Goal: Complete application form: Complete application form

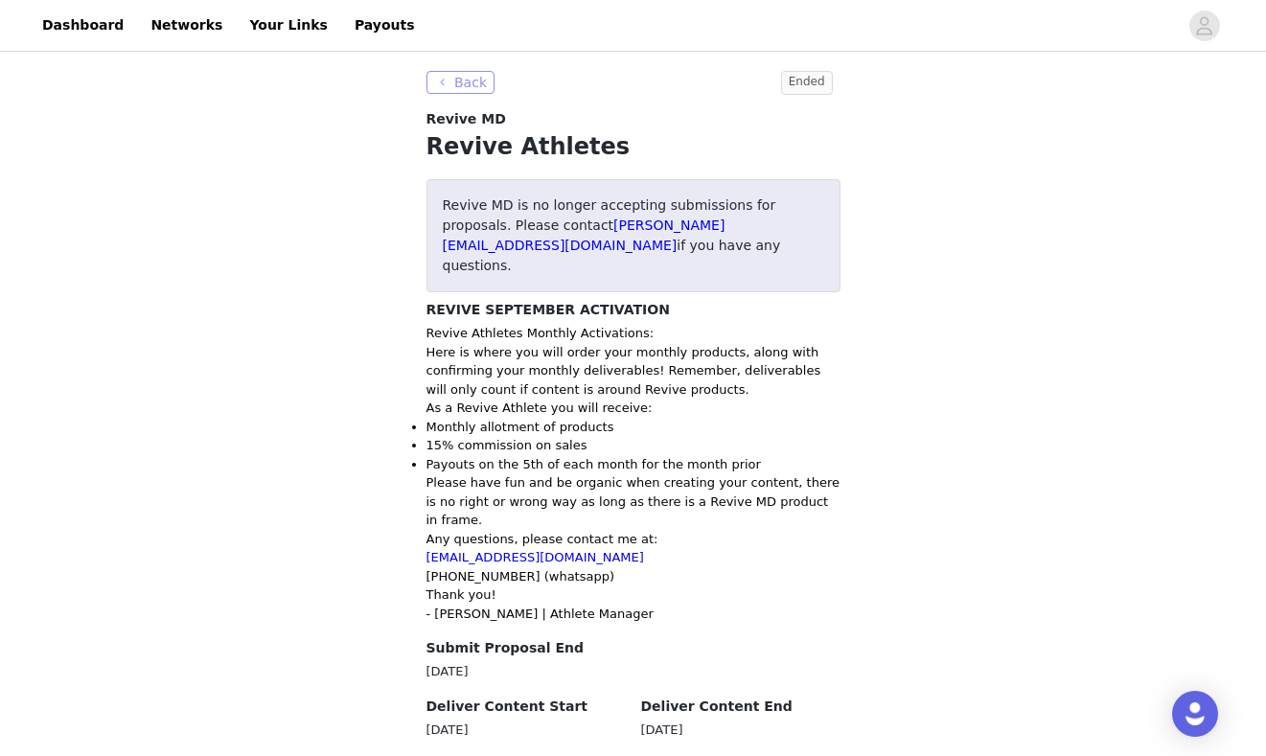
click at [465, 81] on button "Back" at bounding box center [460, 82] width 69 height 23
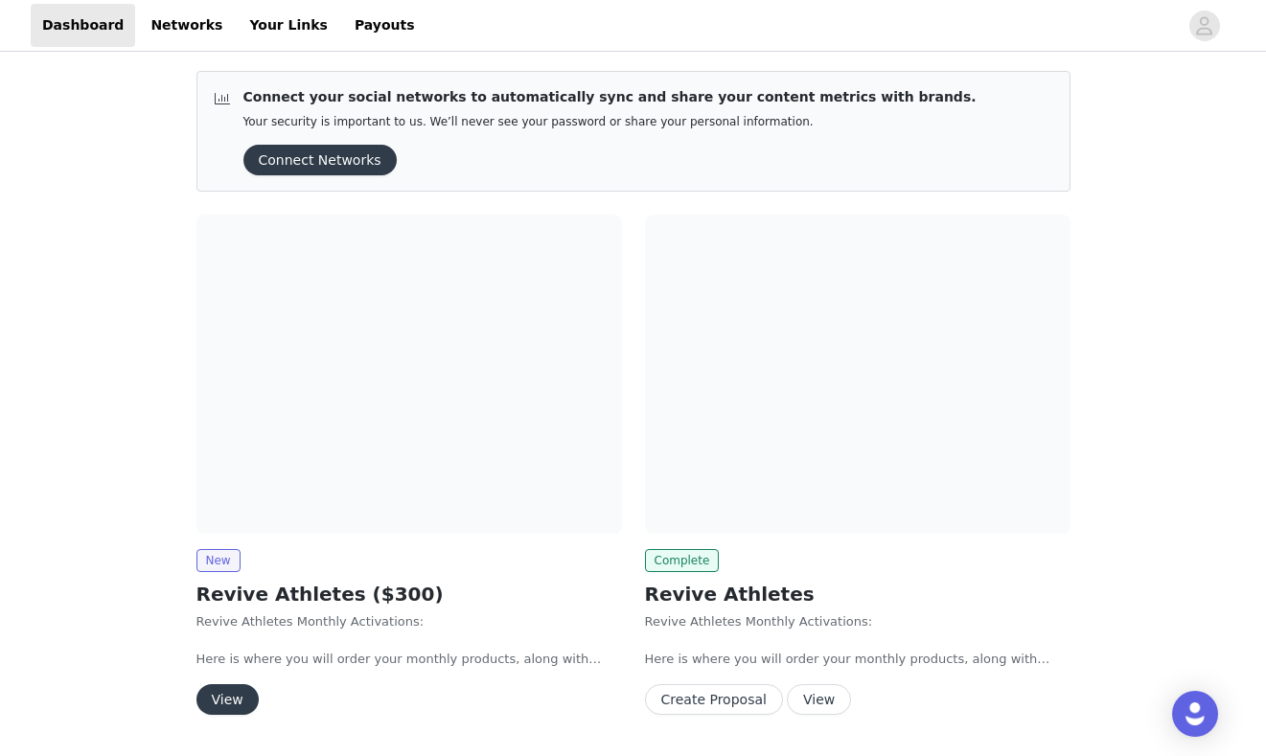
click at [227, 698] on button "View" at bounding box center [227, 699] width 62 height 31
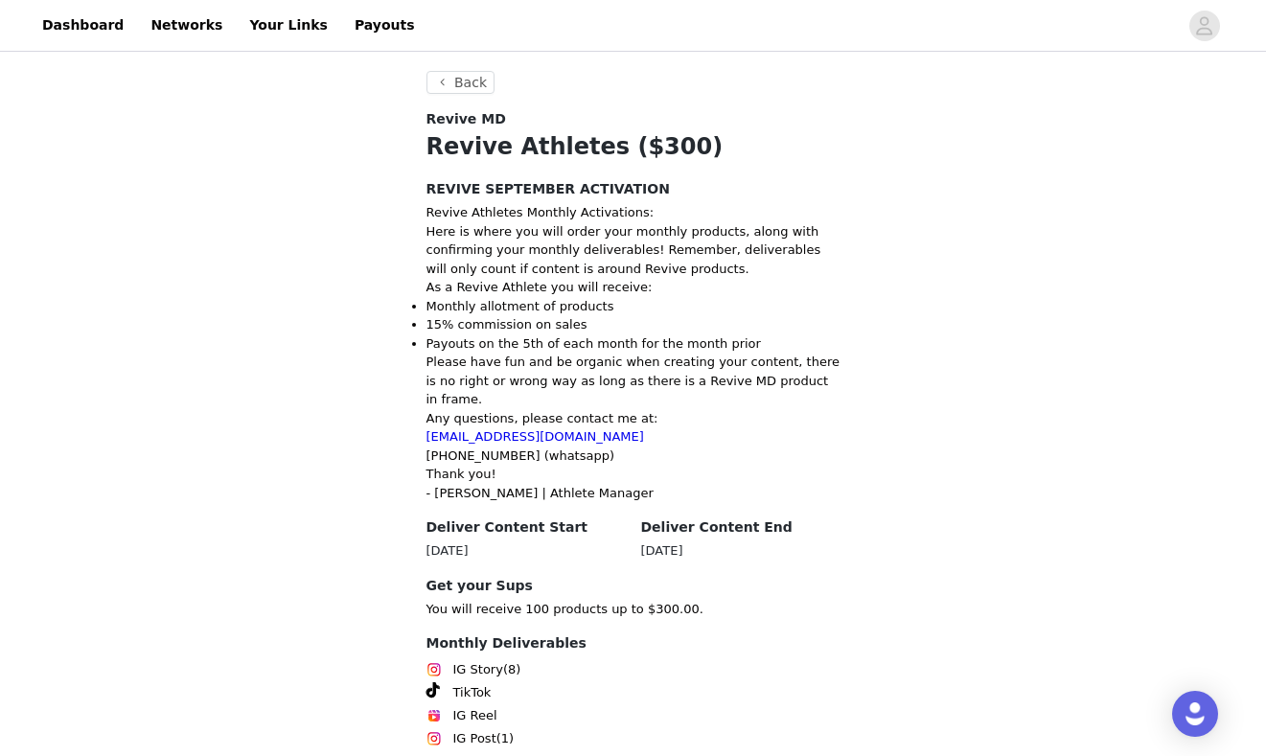
scroll to position [293, 0]
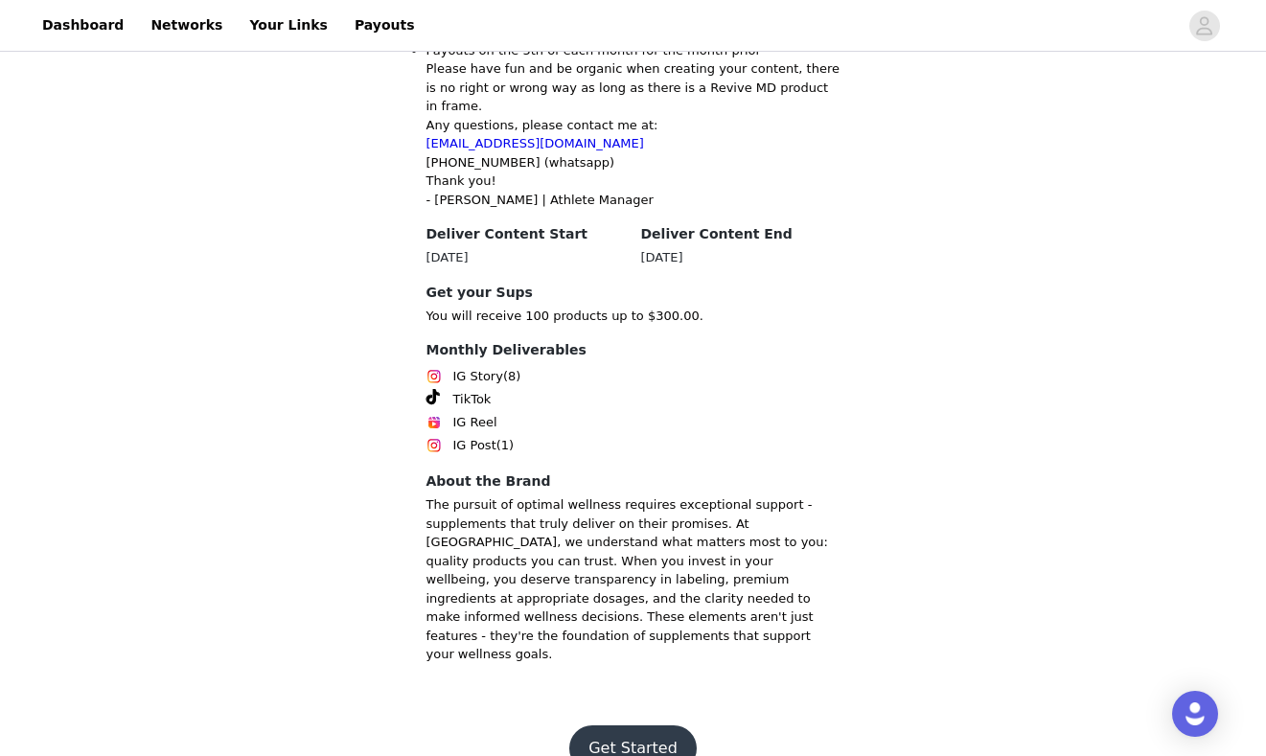
click at [623, 725] on button "Get Started" at bounding box center [632, 748] width 127 height 46
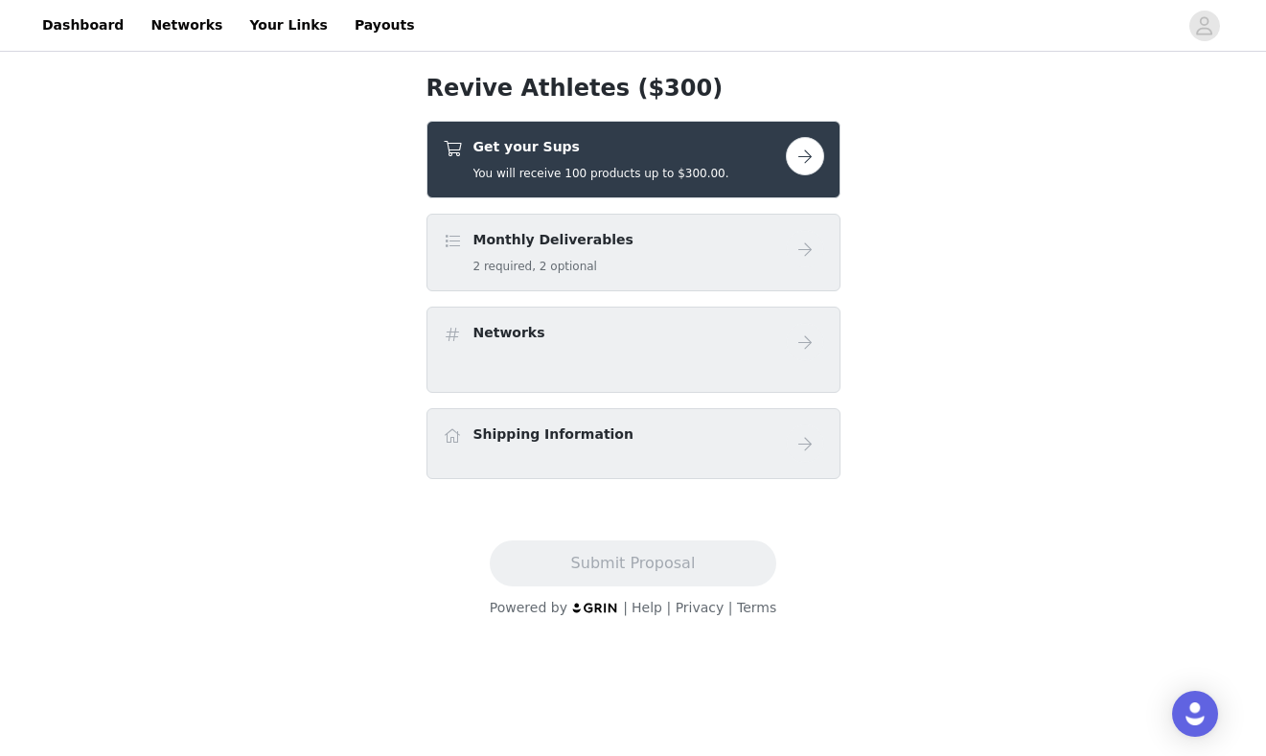
click at [805, 161] on button "button" at bounding box center [805, 156] width 38 height 38
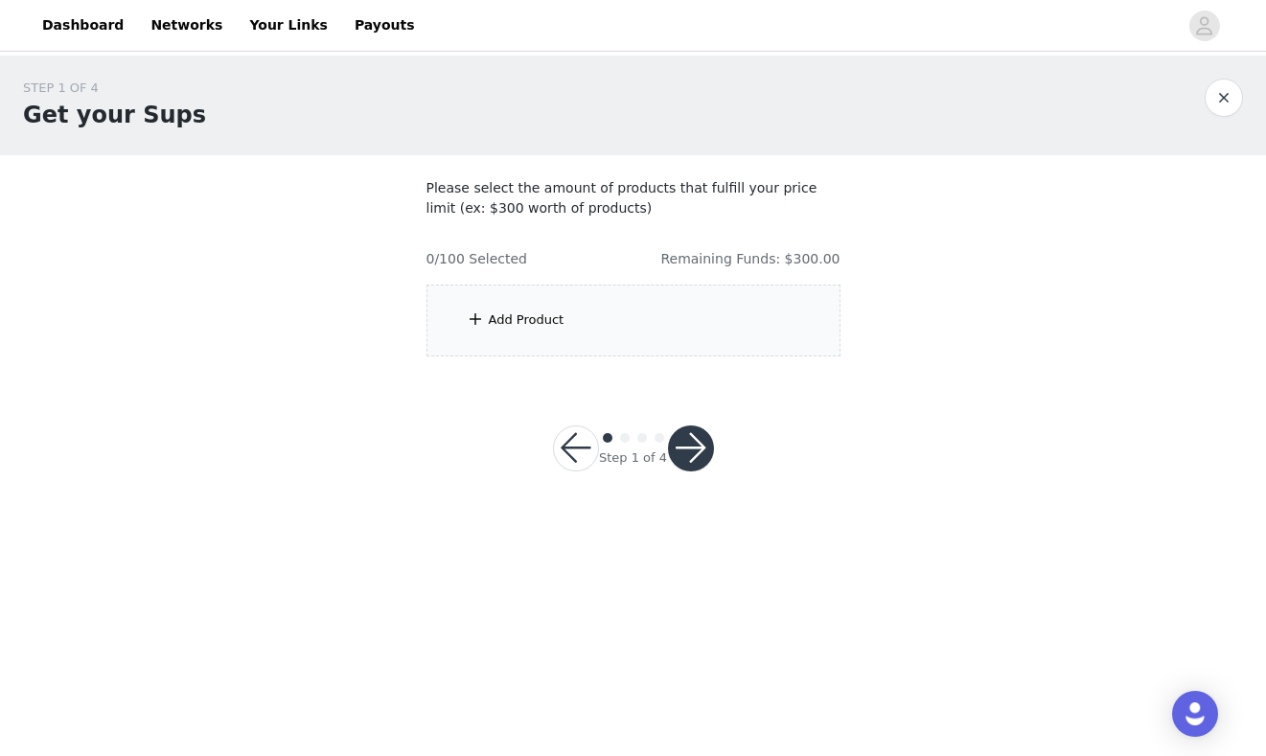
click at [537, 320] on div "Add Product" at bounding box center [527, 319] width 76 height 19
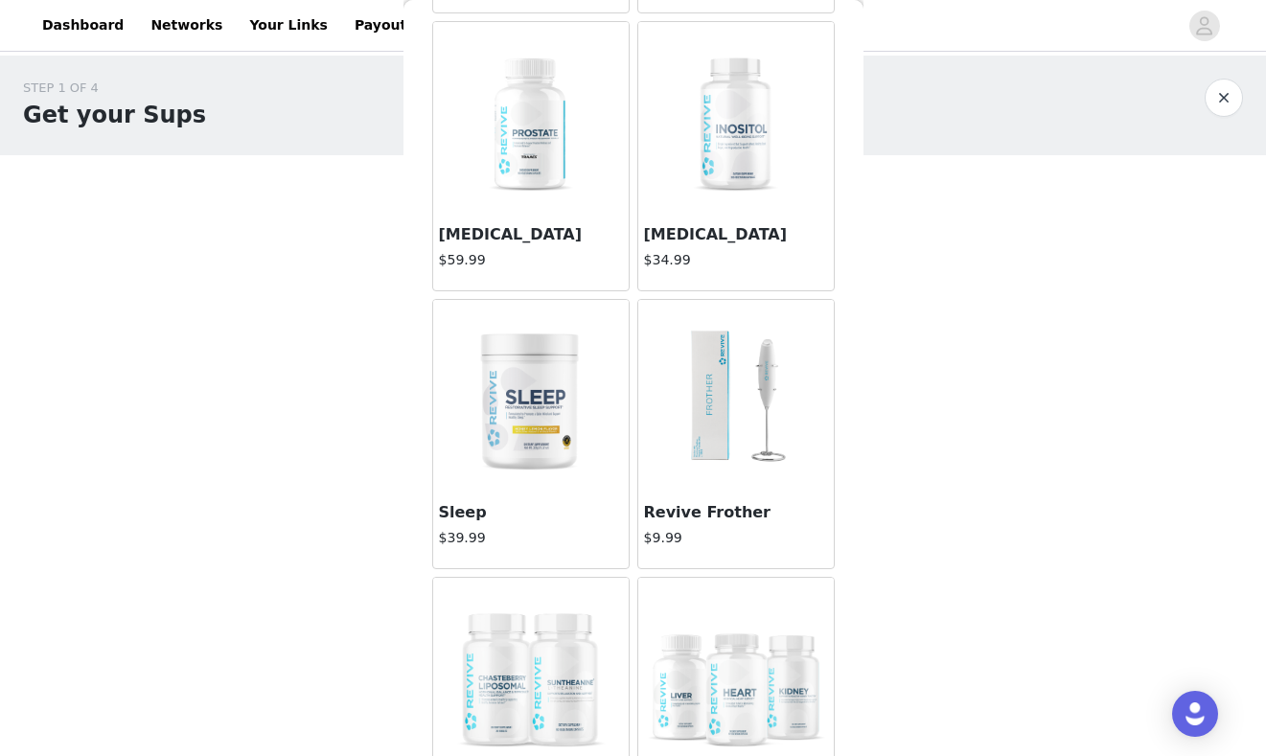
scroll to position [767, 0]
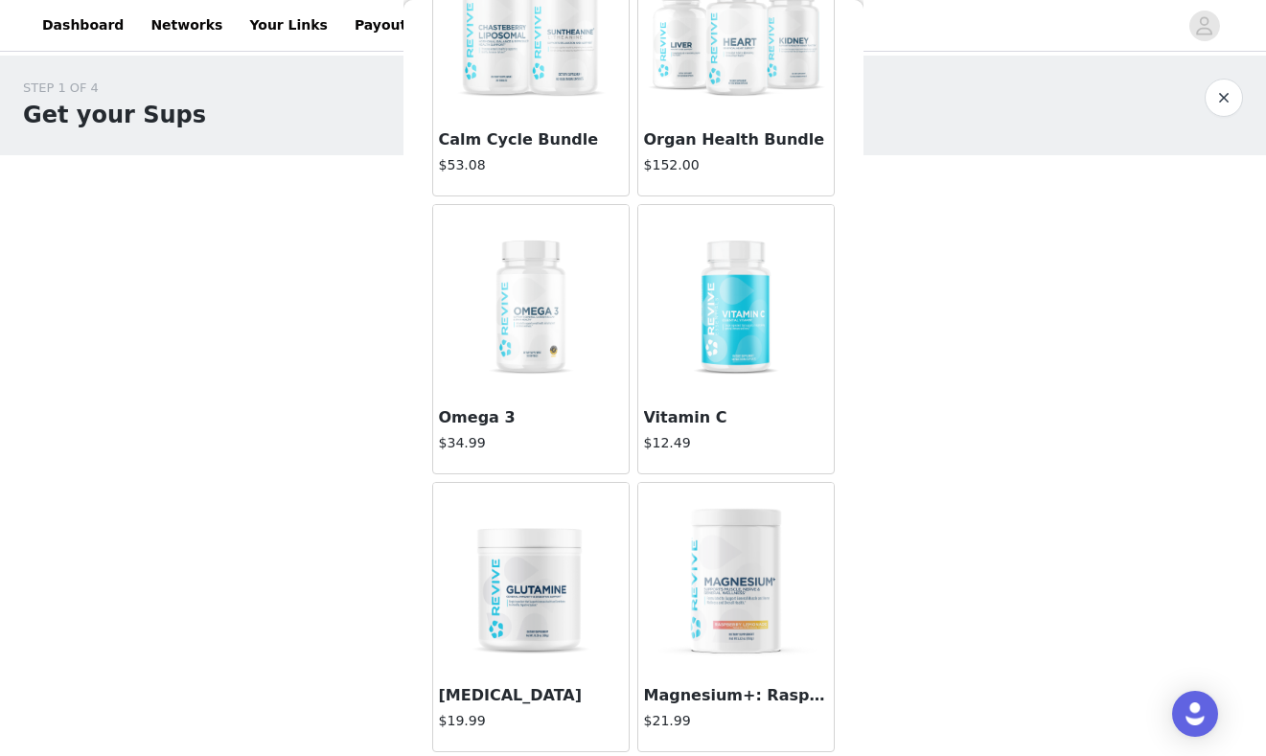
click at [526, 401] on div "Omega 3 $34.99" at bounding box center [530, 435] width 195 height 77
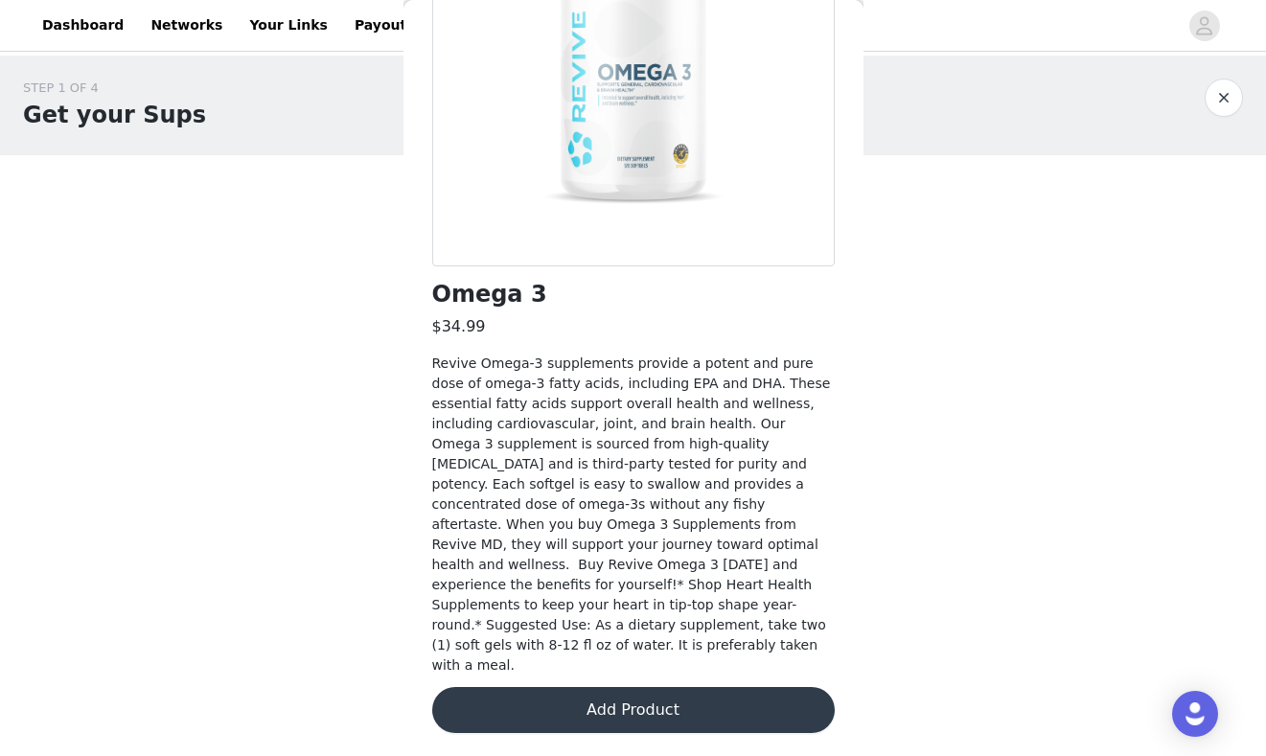
scroll to position [220, 0]
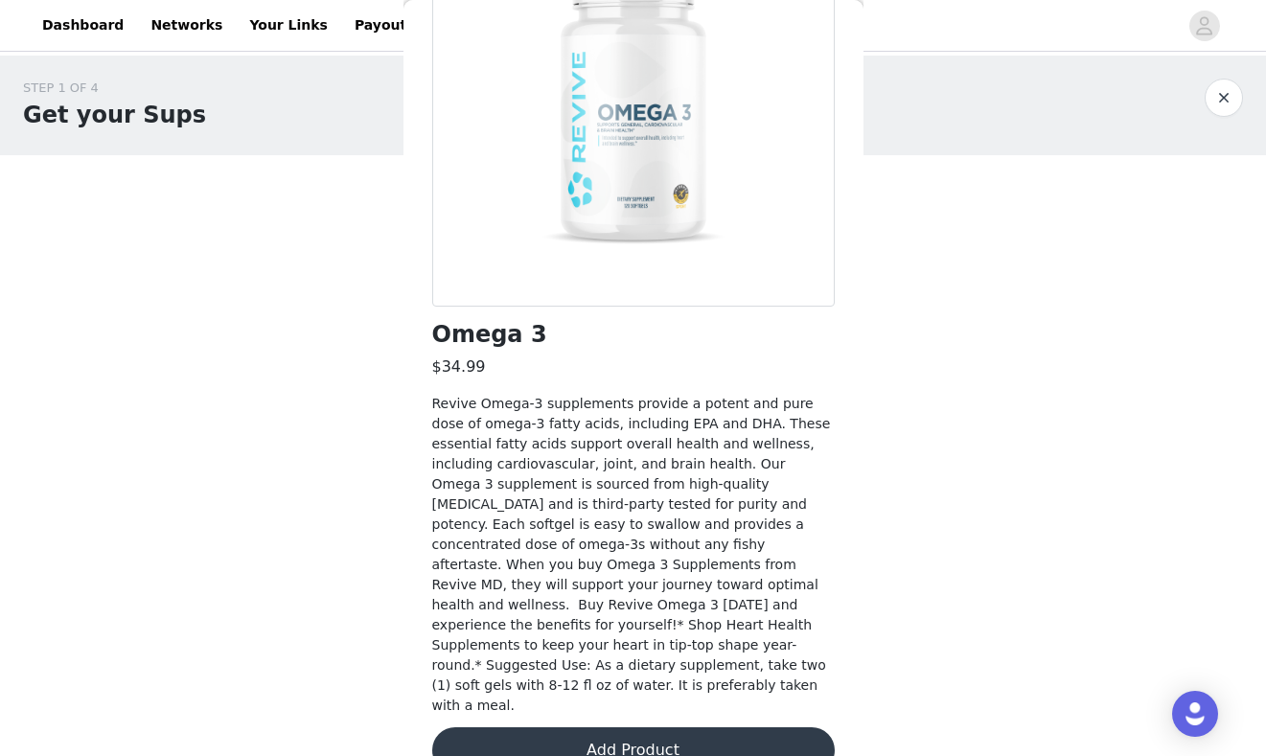
click at [600, 727] on button "Add Product" at bounding box center [633, 750] width 402 height 46
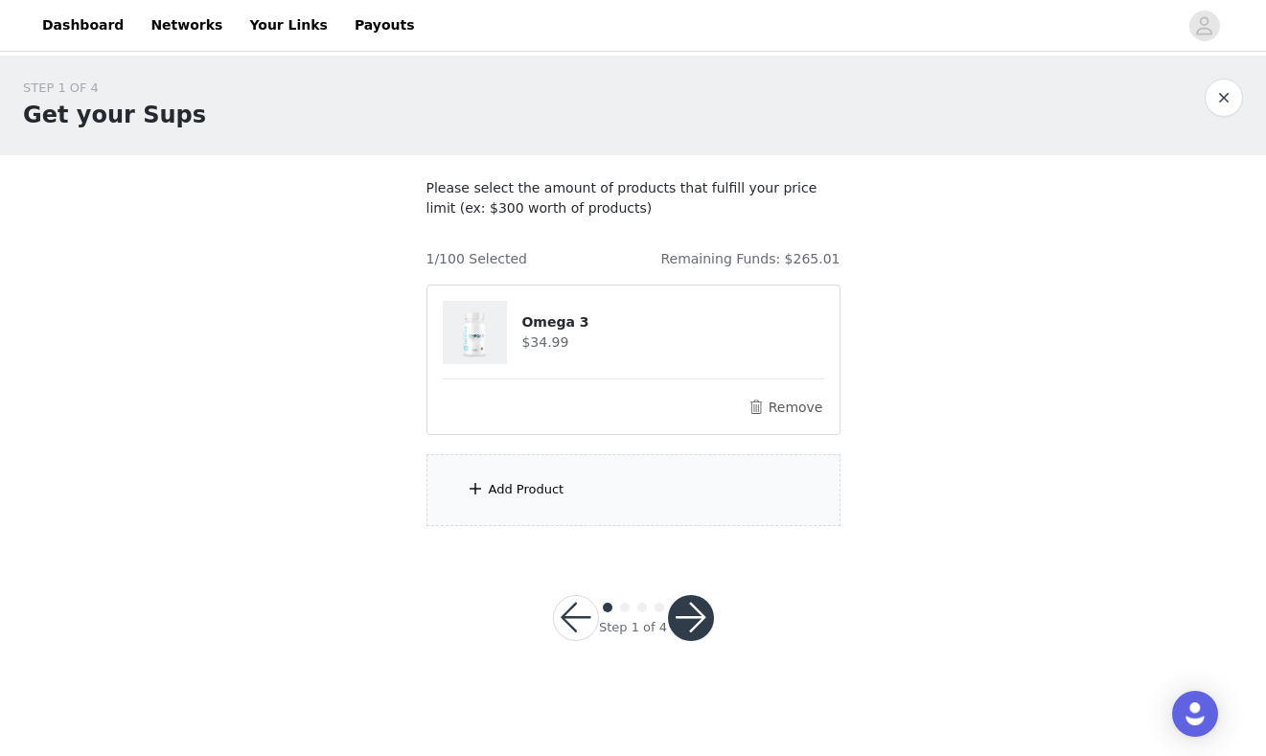
click at [517, 494] on div "Add Product" at bounding box center [527, 489] width 76 height 19
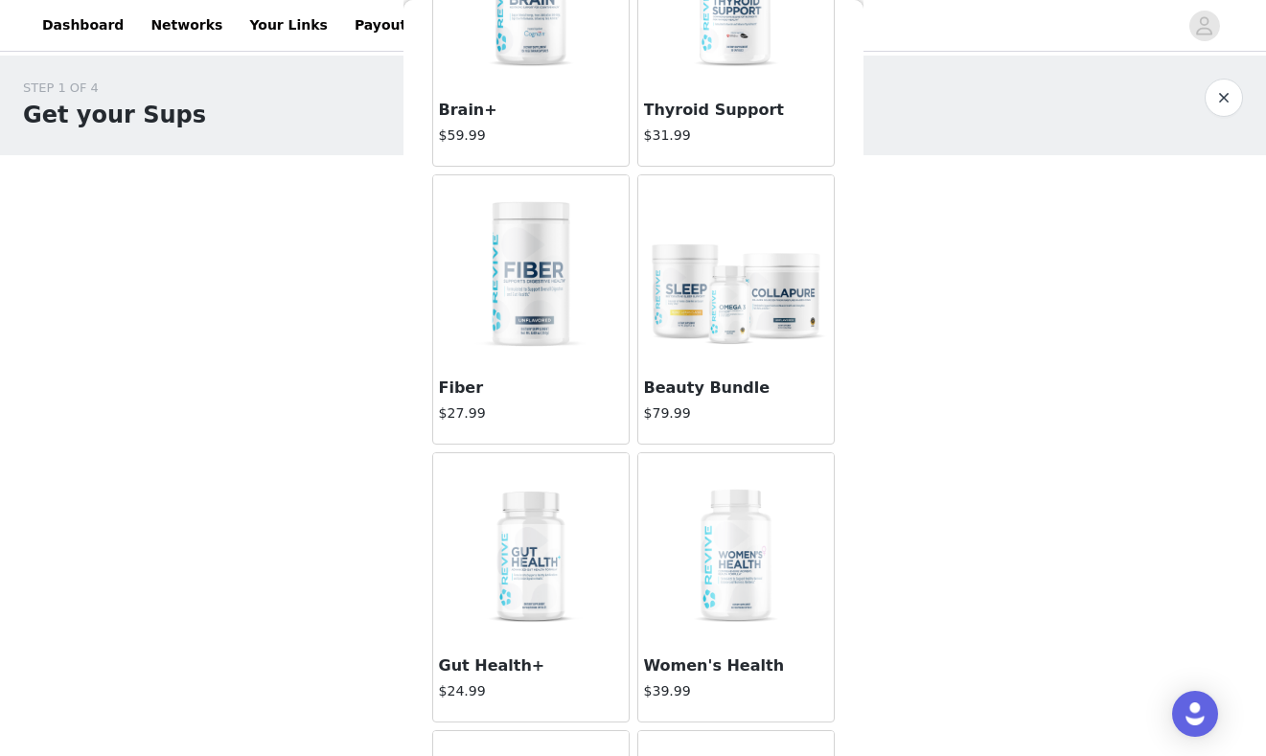
scroll to position [4429, 0]
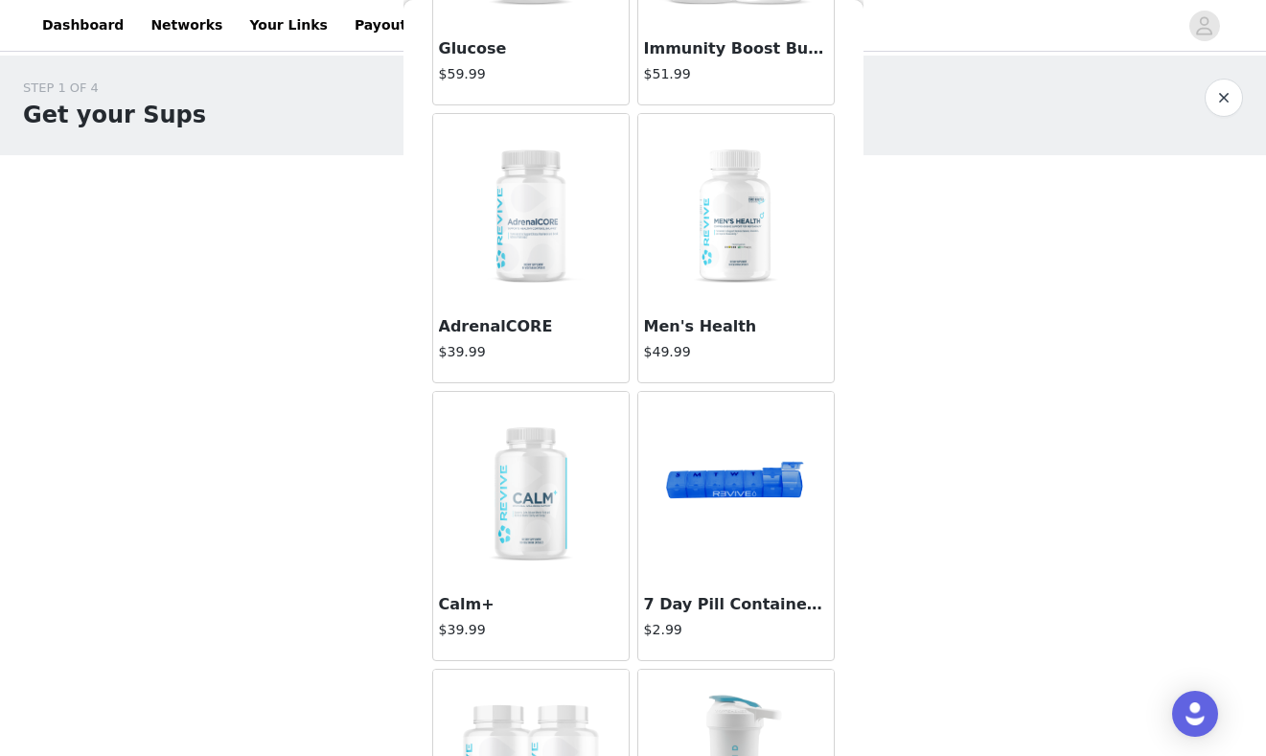
click at [556, 229] on img at bounding box center [531, 210] width 192 height 192
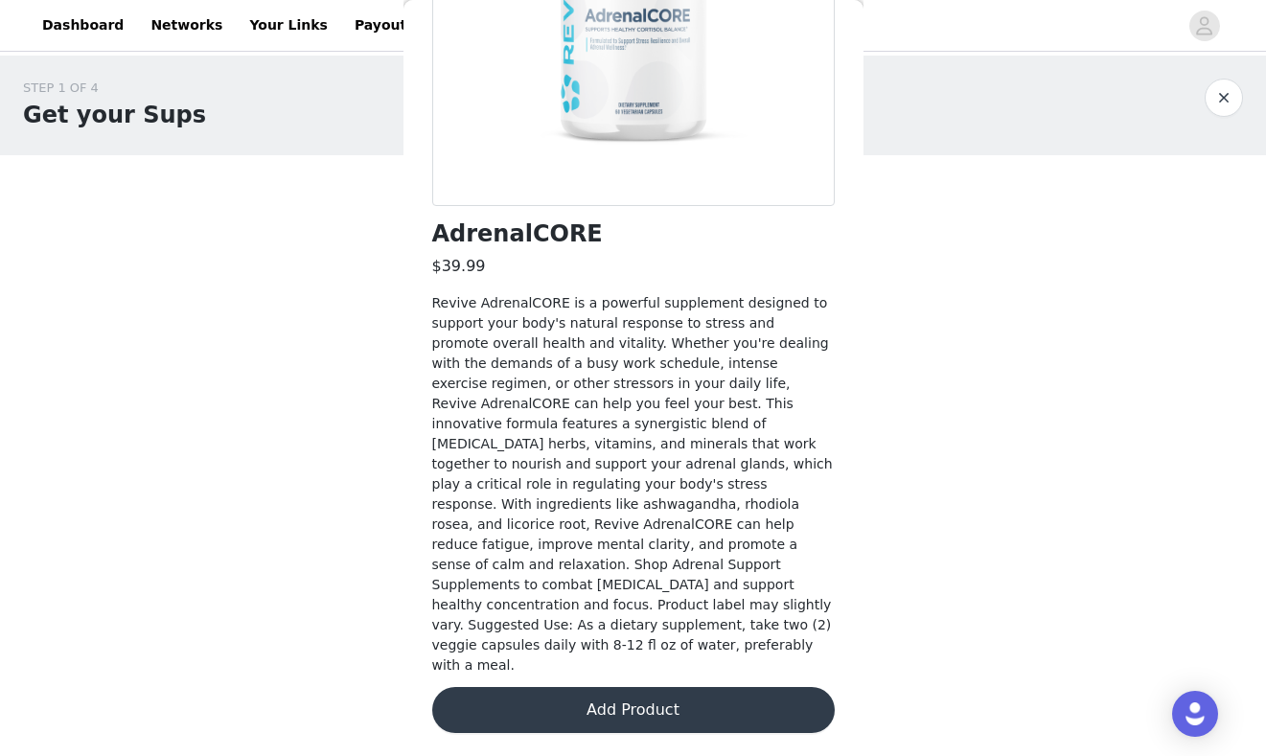
scroll to position [281, 0]
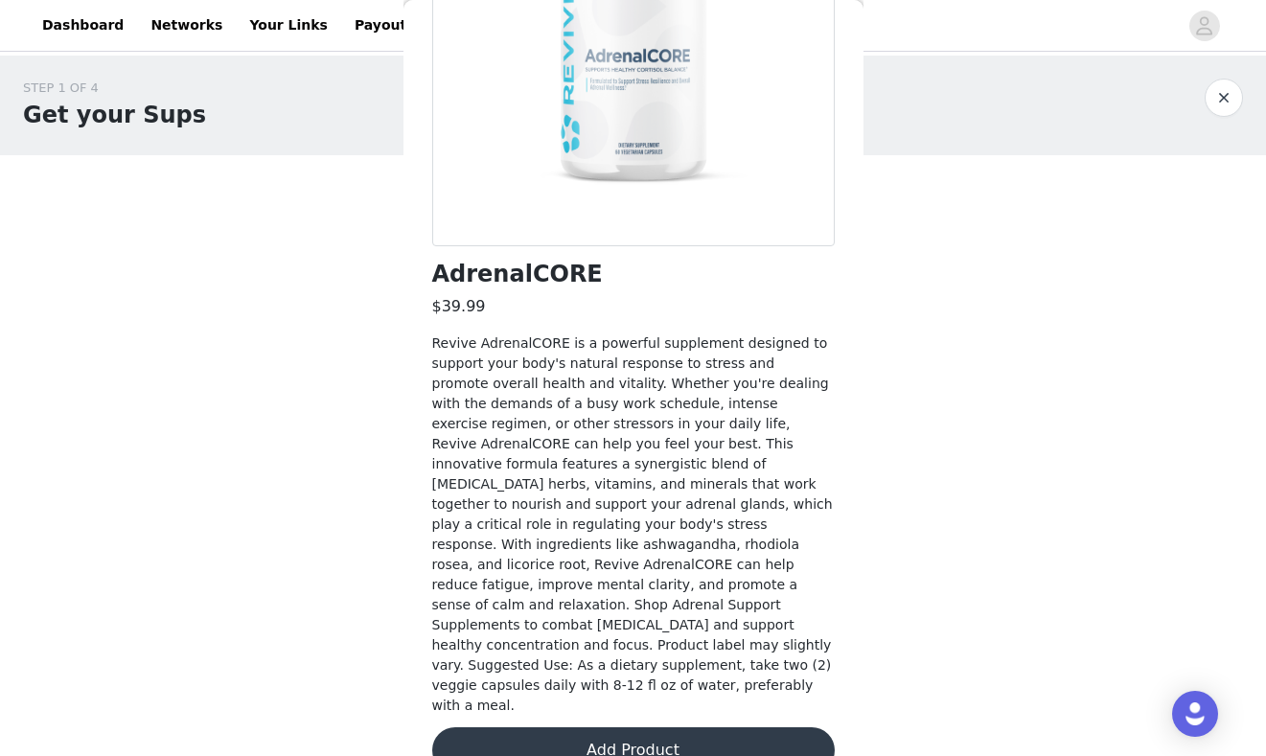
click at [573, 727] on button "Add Product" at bounding box center [633, 750] width 402 height 46
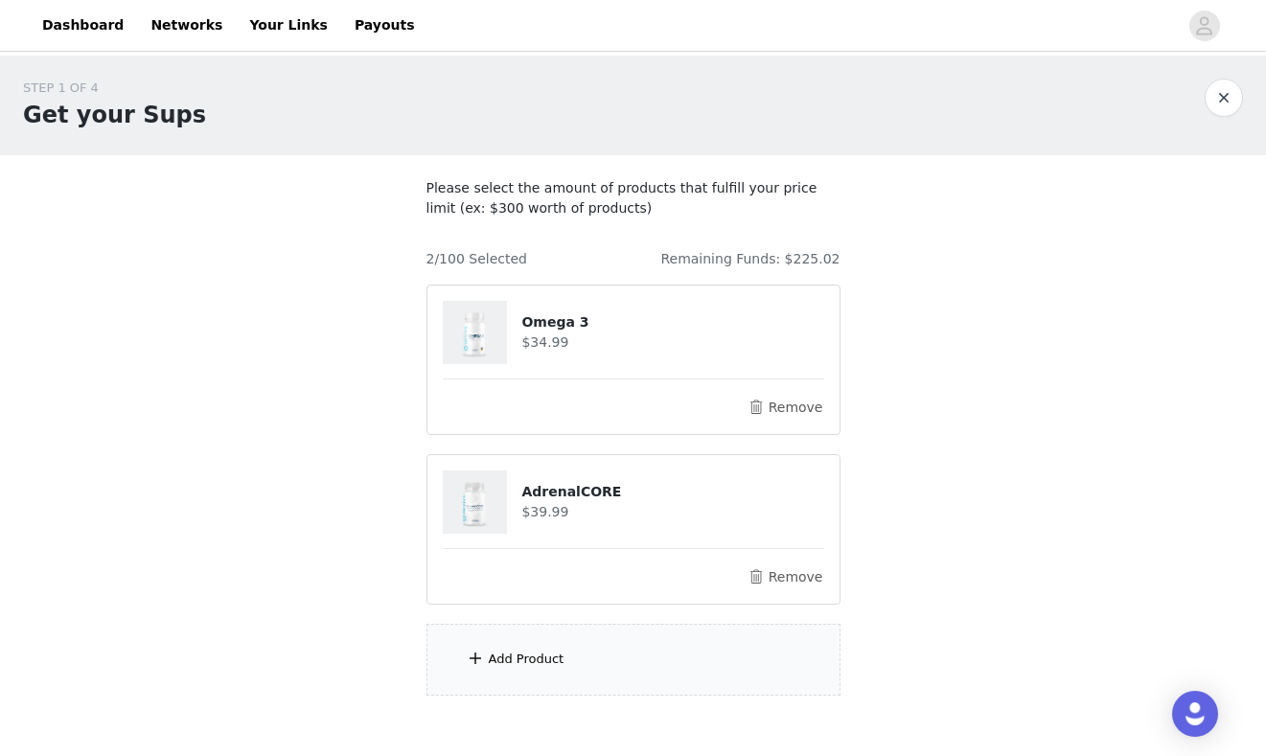
click at [543, 666] on div "Add Product" at bounding box center [527, 659] width 76 height 19
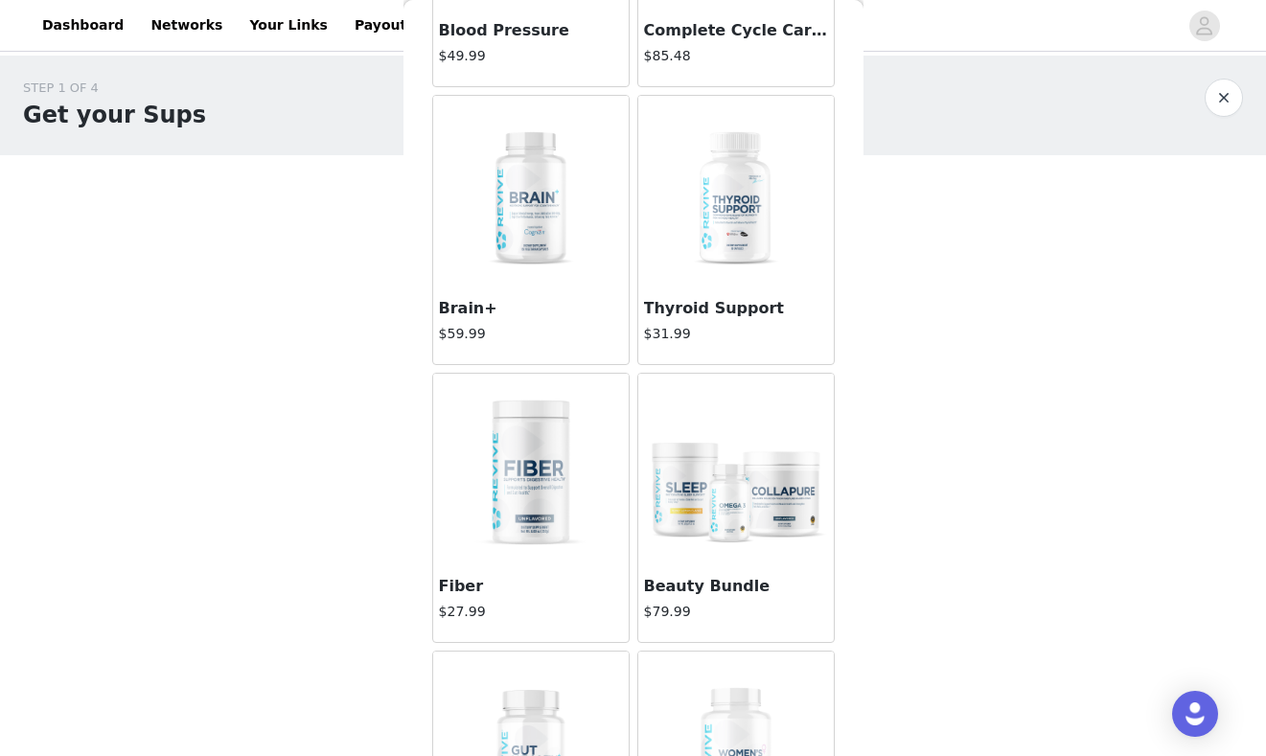
scroll to position [3063, 0]
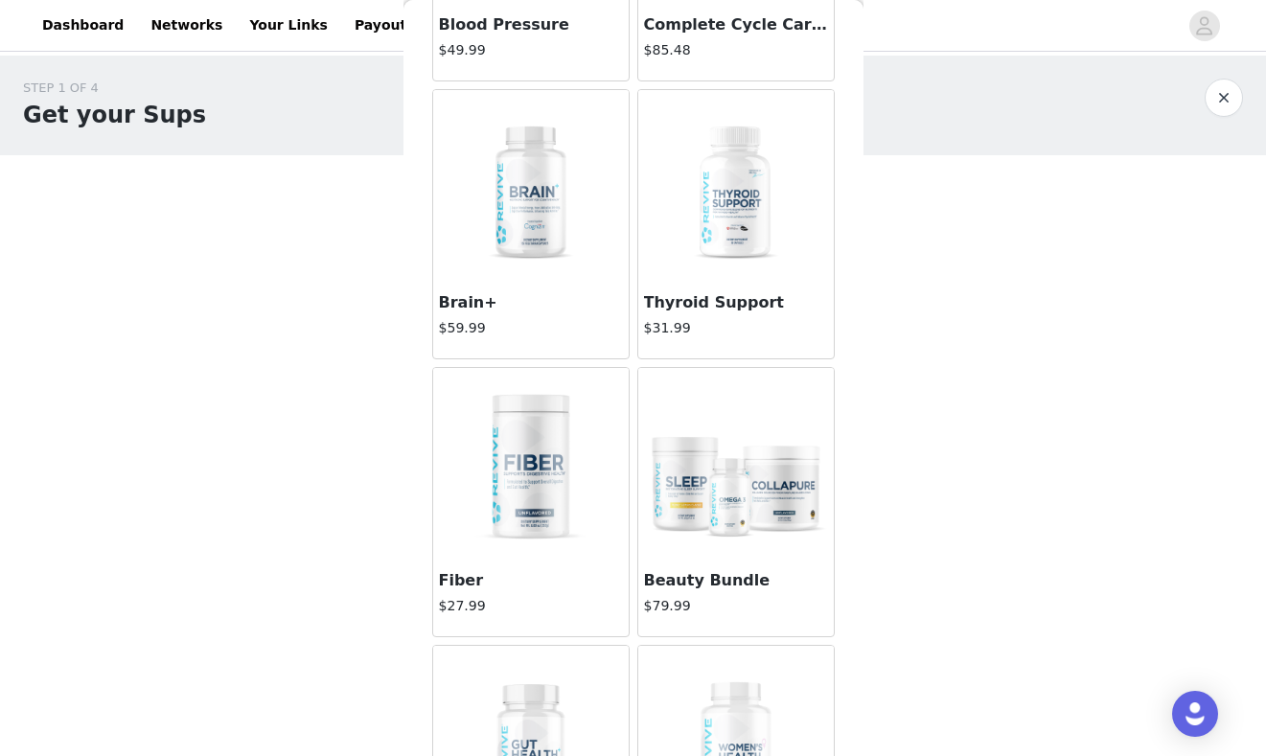
click at [515, 272] on img at bounding box center [531, 186] width 192 height 192
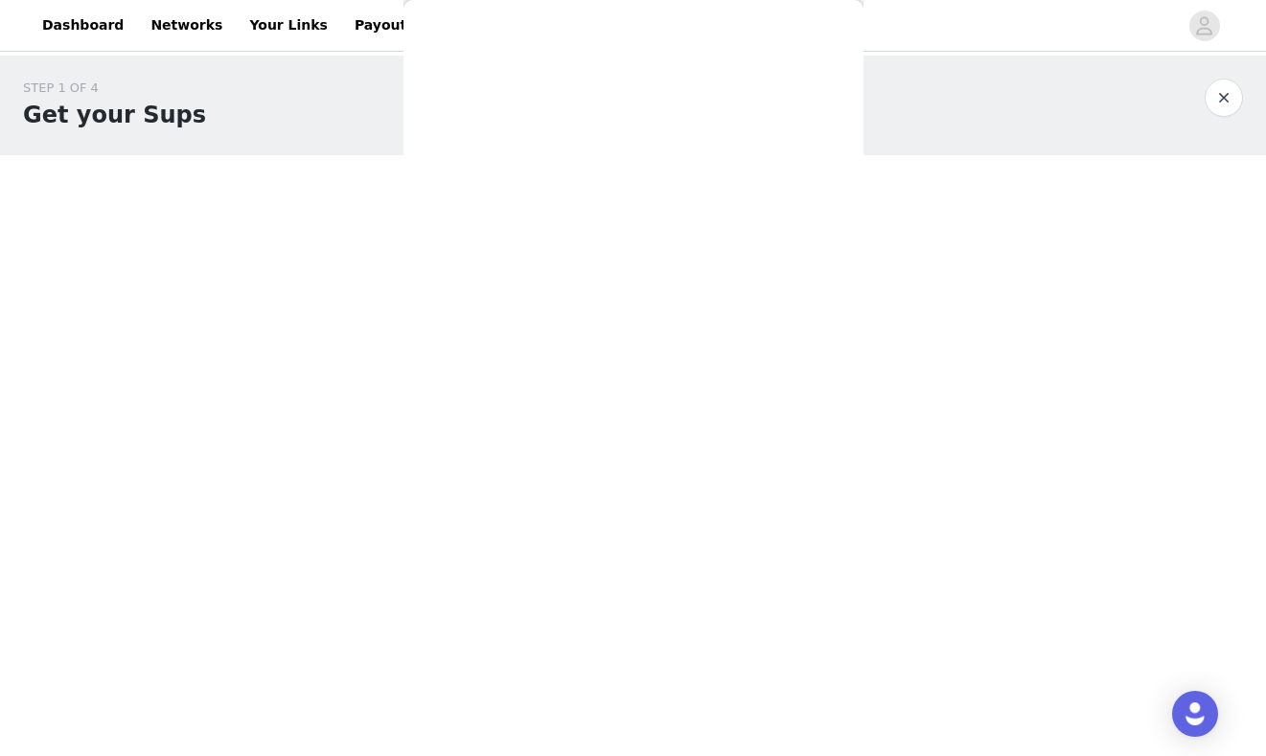
scroll to position [301, 0]
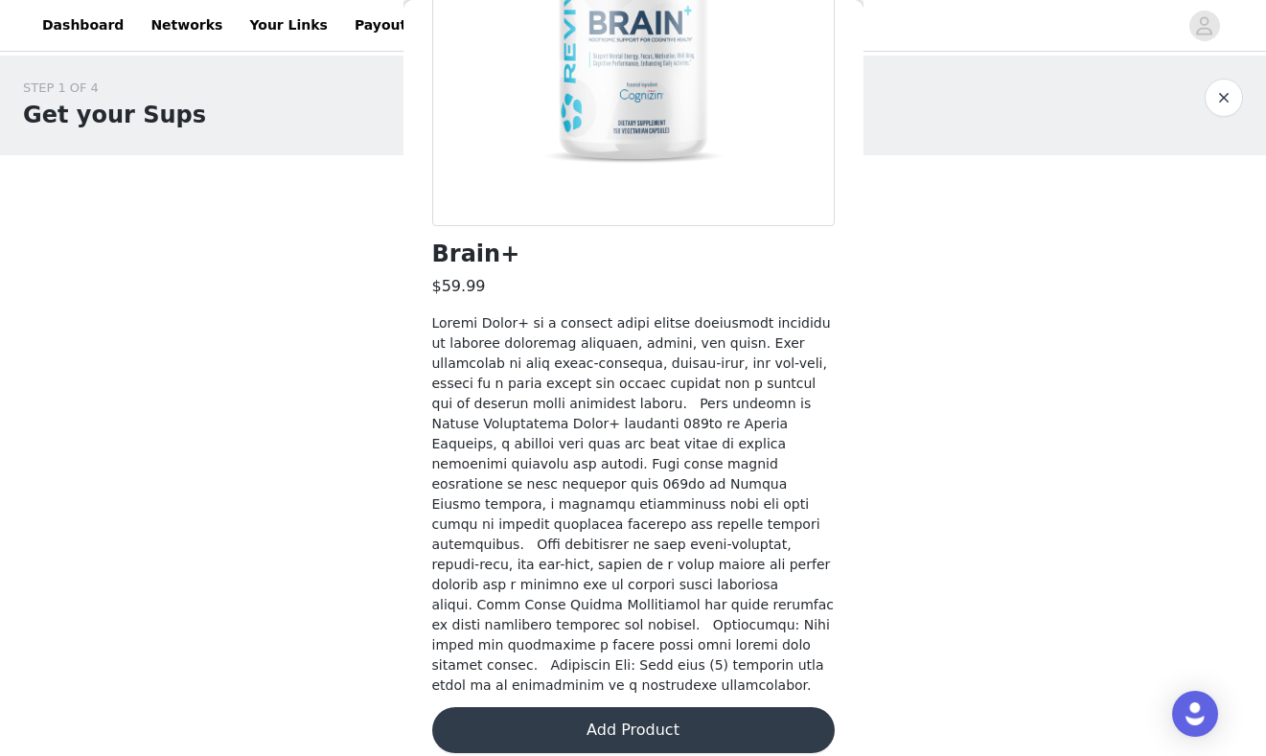
click at [603, 707] on button "Add Product" at bounding box center [633, 730] width 402 height 46
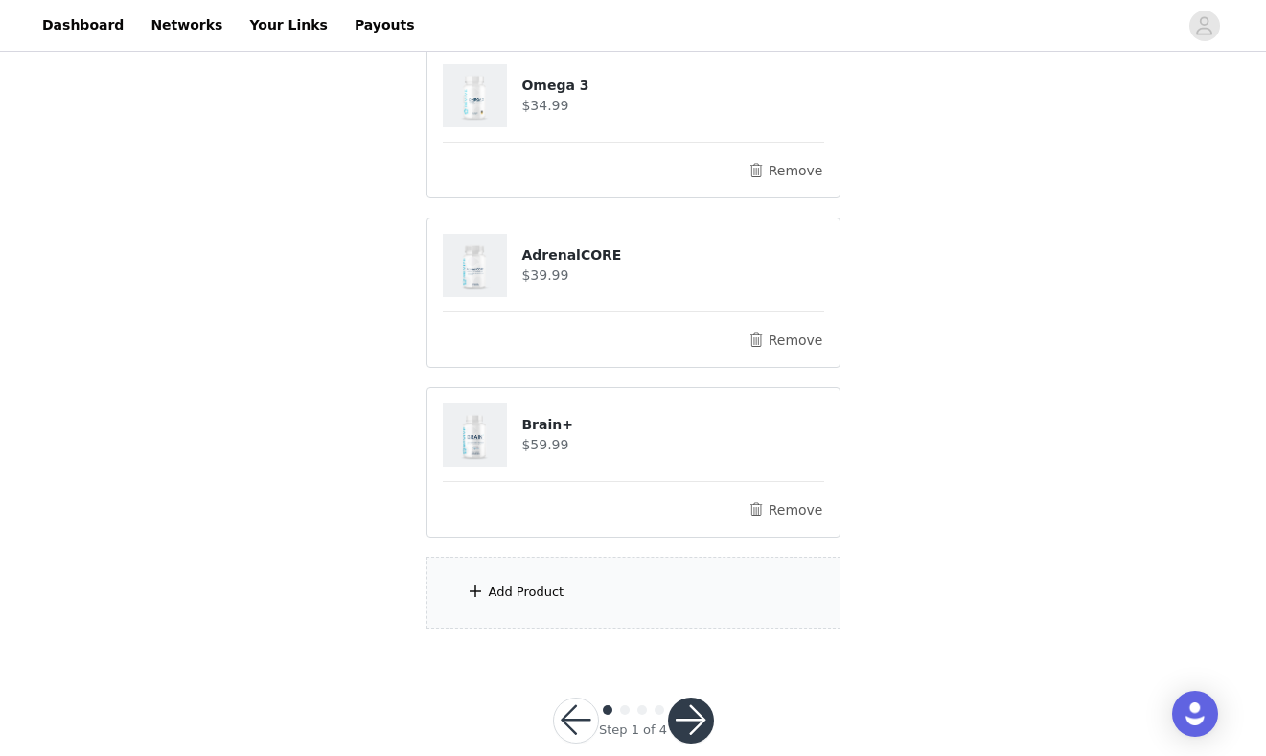
scroll to position [269, 0]
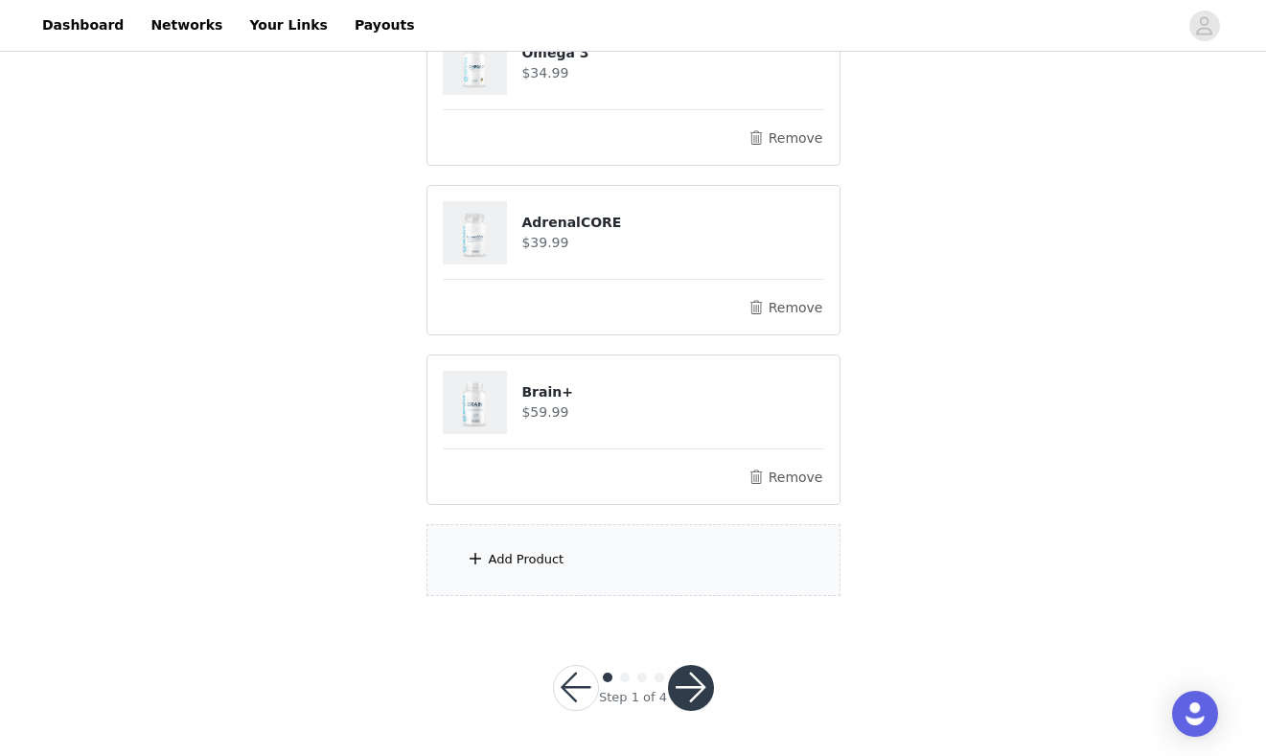
click at [554, 546] on div "Add Product" at bounding box center [633, 560] width 414 height 72
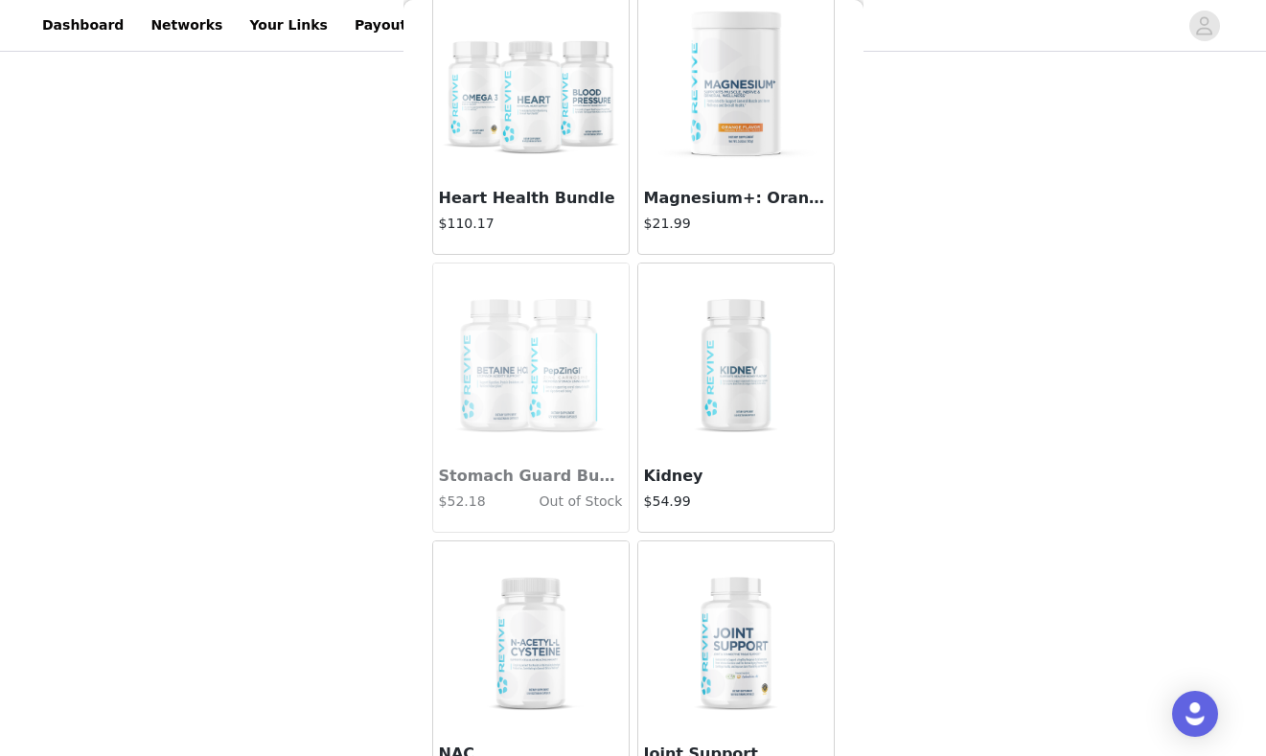
scroll to position [8506, 0]
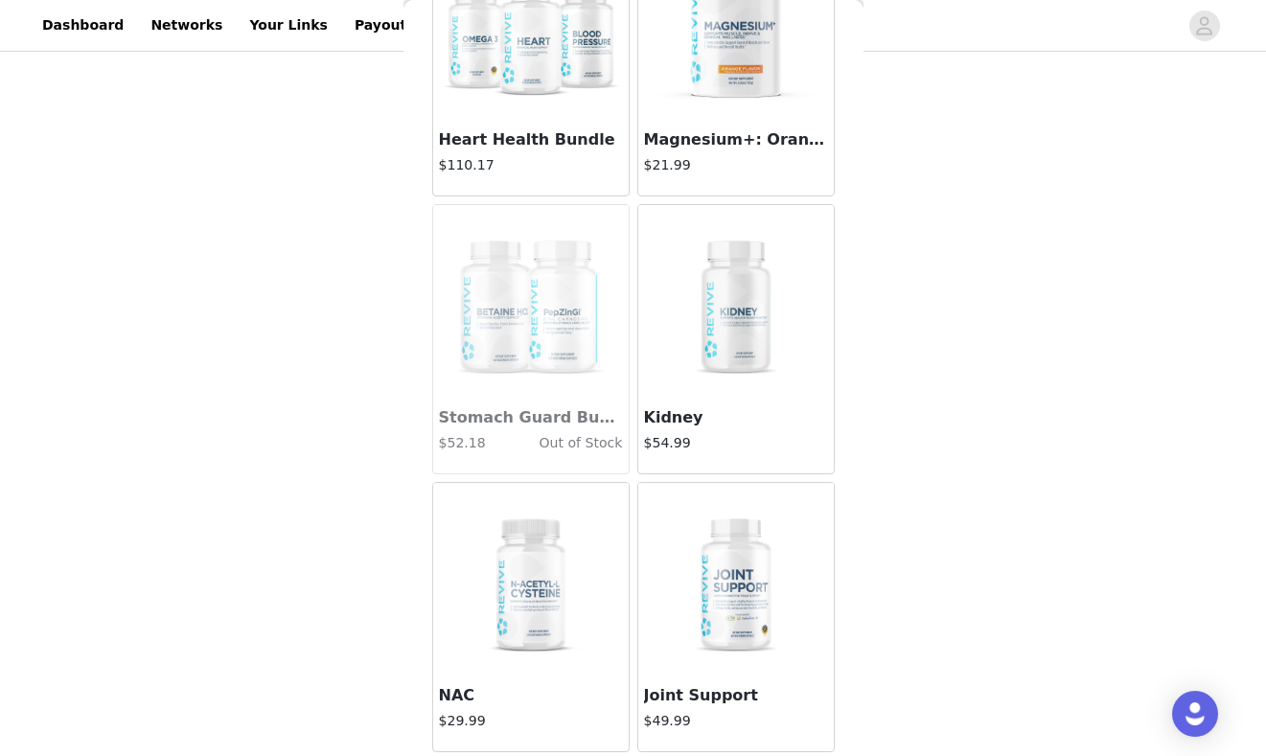
click at [538, 531] on img at bounding box center [531, 579] width 192 height 192
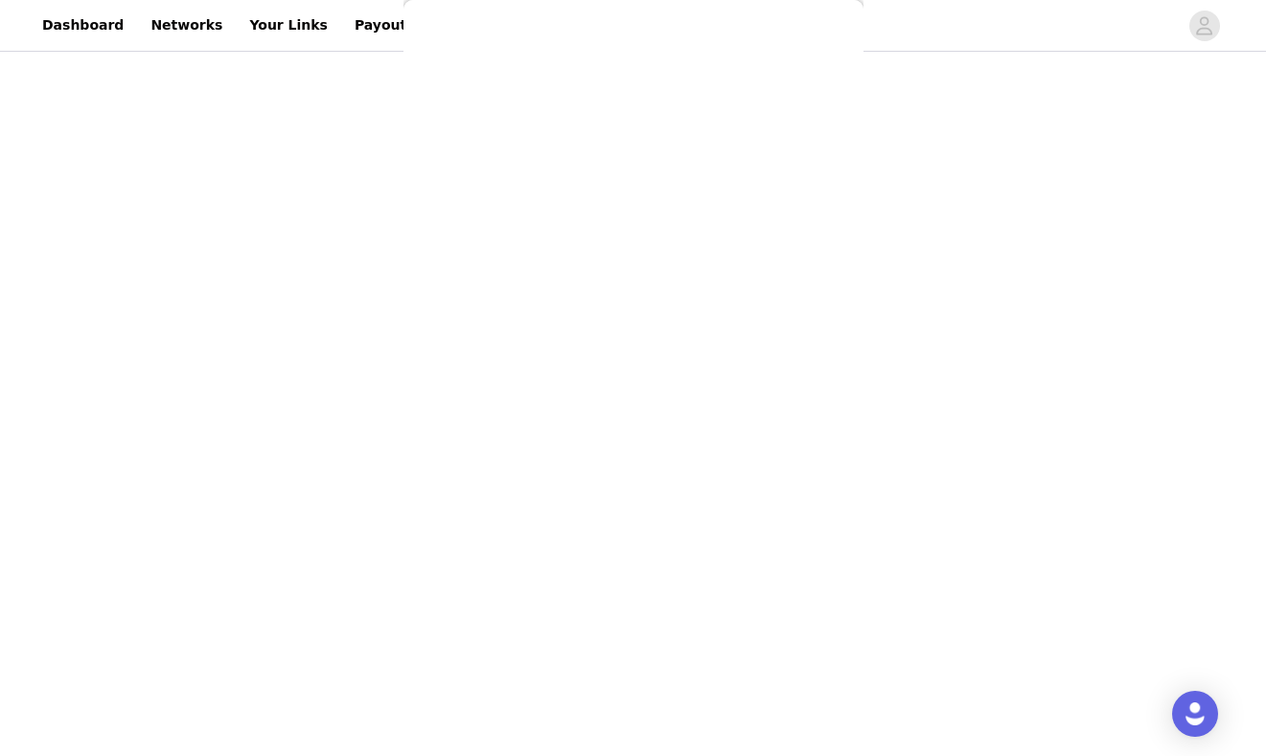
scroll to position [281, 0]
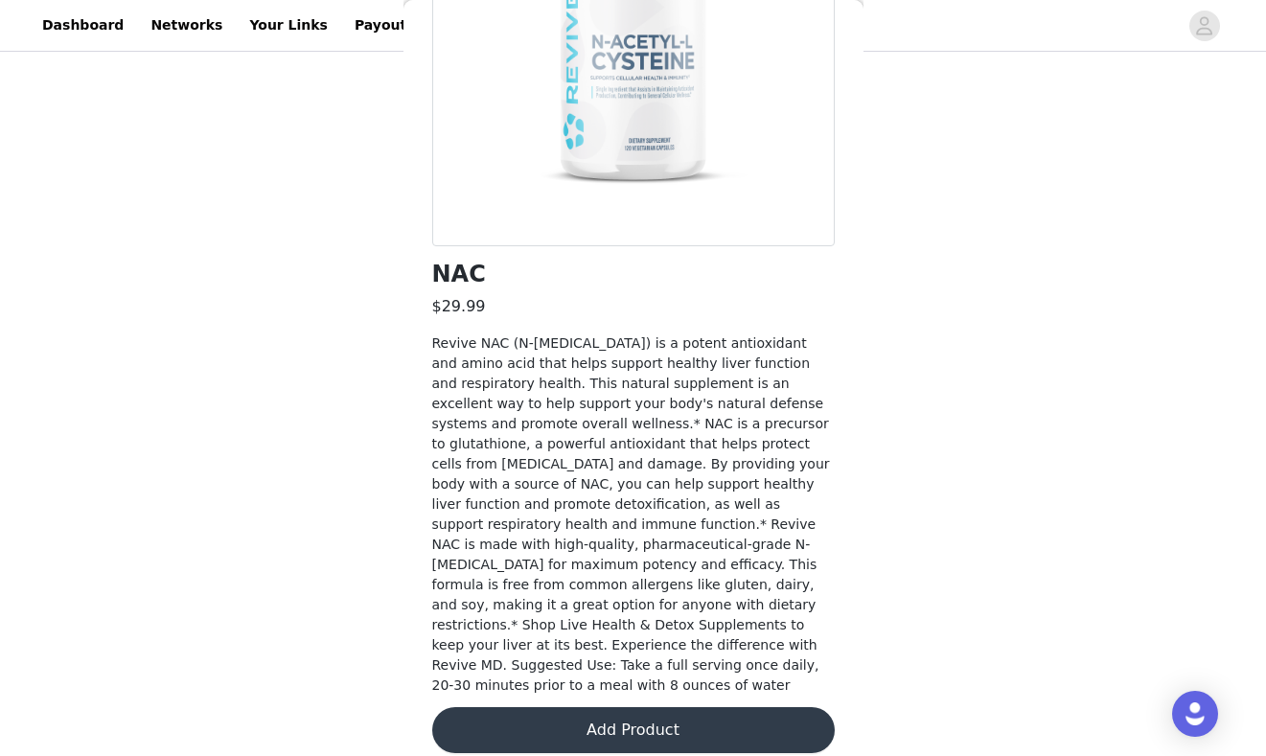
click at [588, 711] on button "Add Product" at bounding box center [633, 730] width 402 height 46
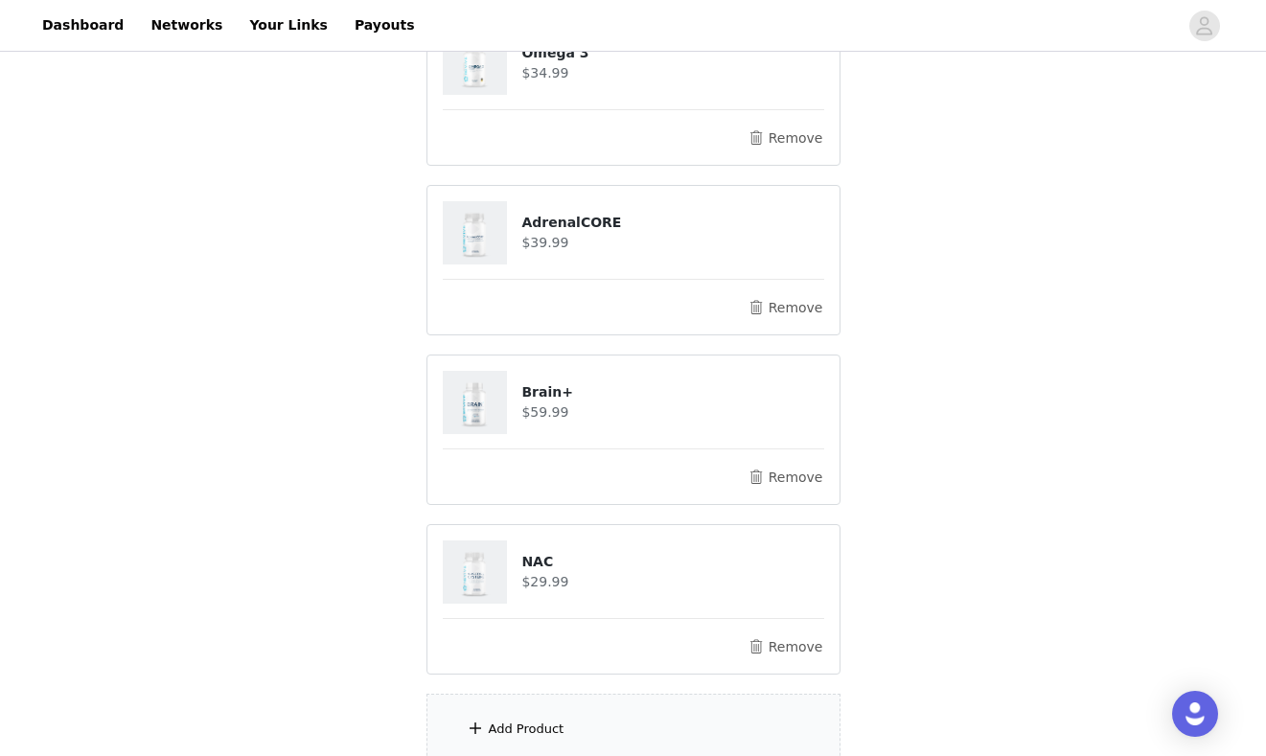
click at [588, 711] on div "Add Product" at bounding box center [633, 730] width 414 height 72
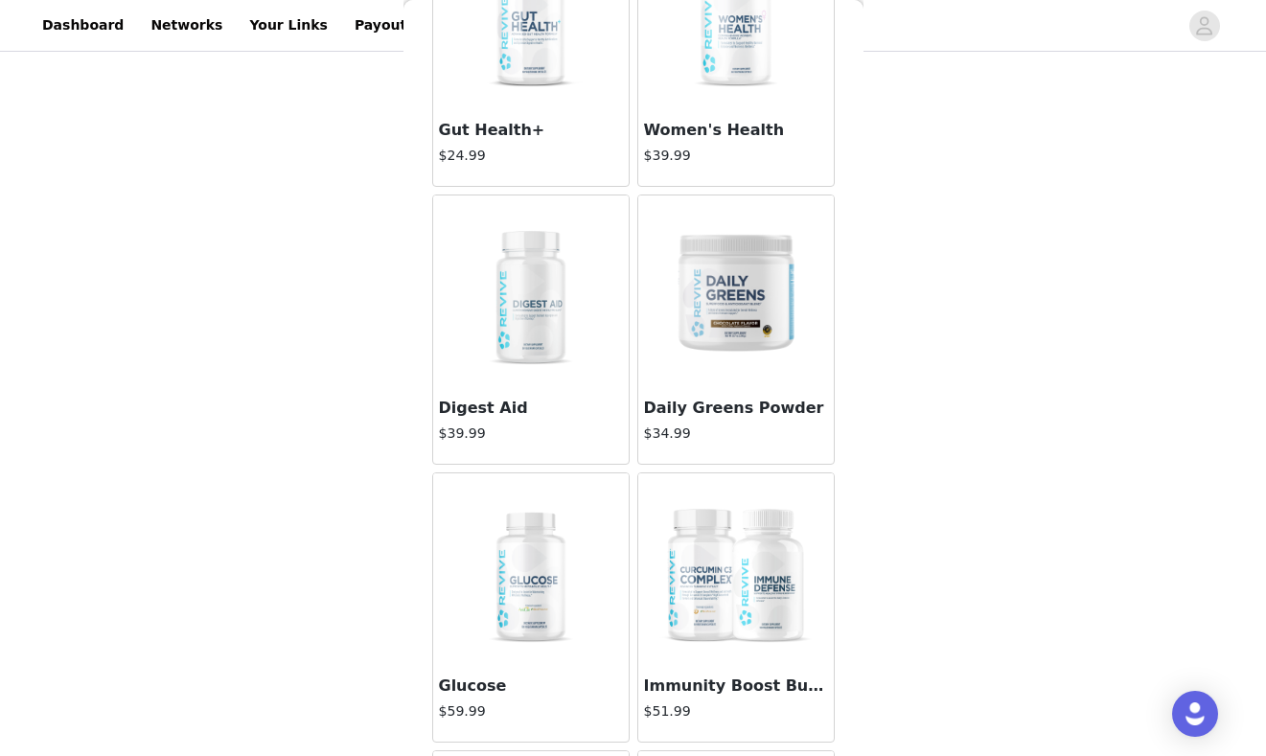
scroll to position [3817, 0]
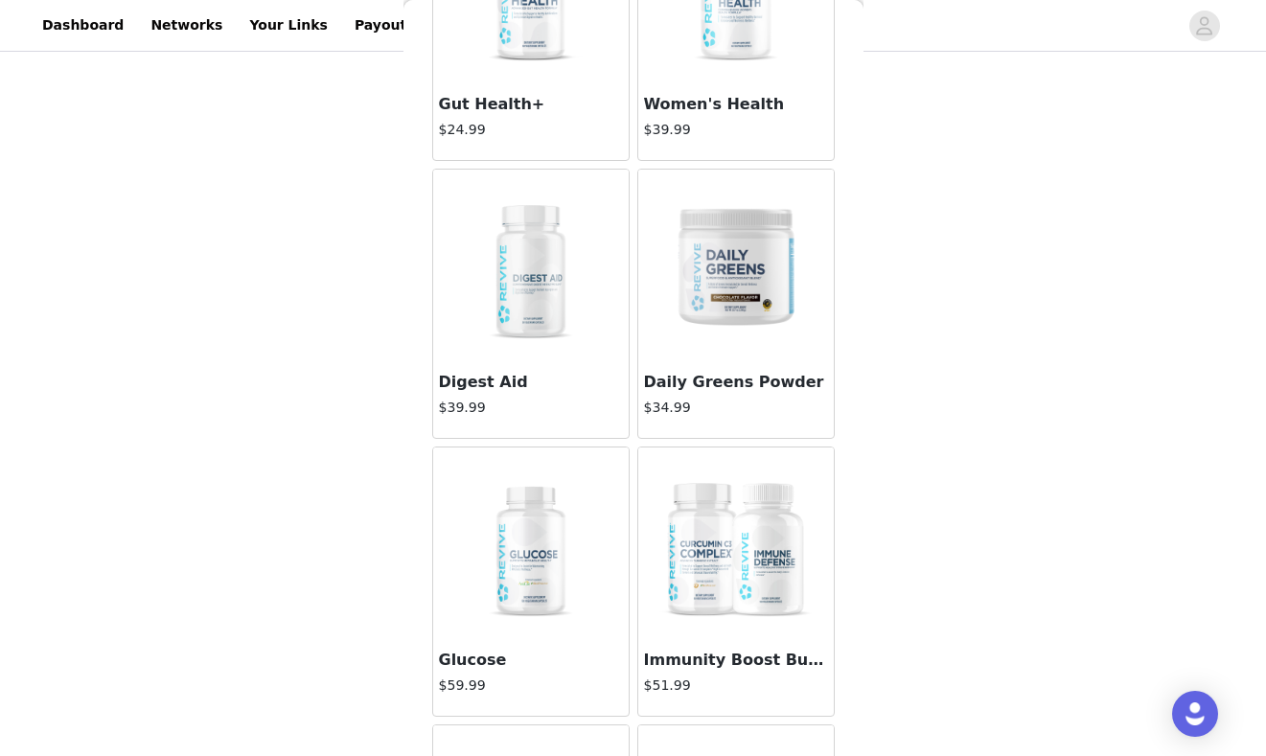
click at [520, 300] on img at bounding box center [531, 266] width 192 height 192
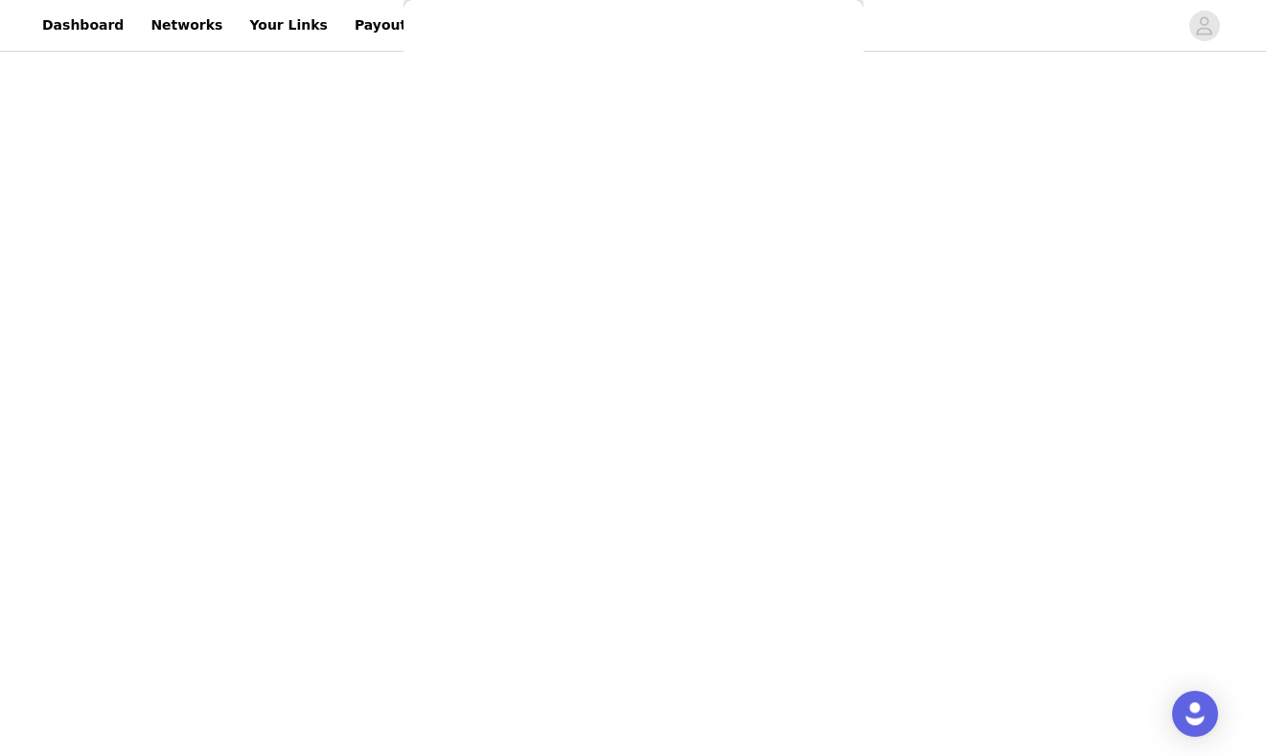
scroll to position [240, 0]
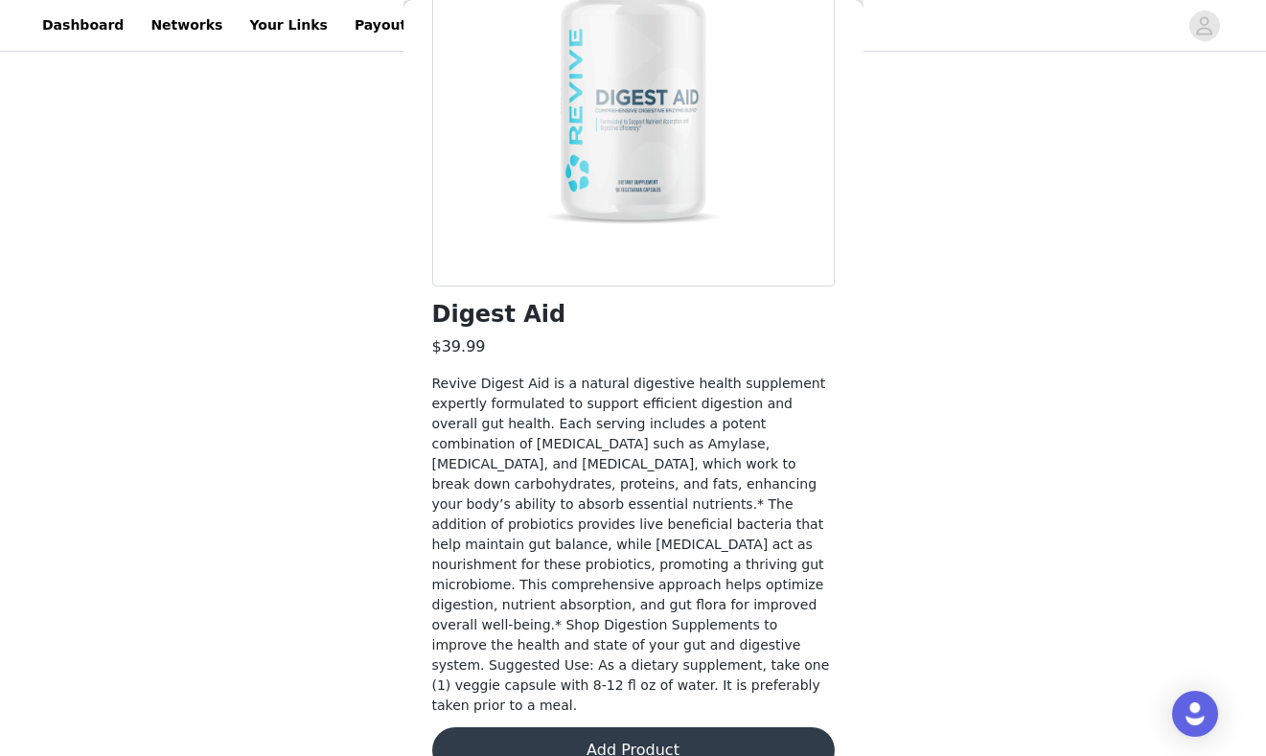
click at [601, 727] on button "Add Product" at bounding box center [633, 750] width 402 height 46
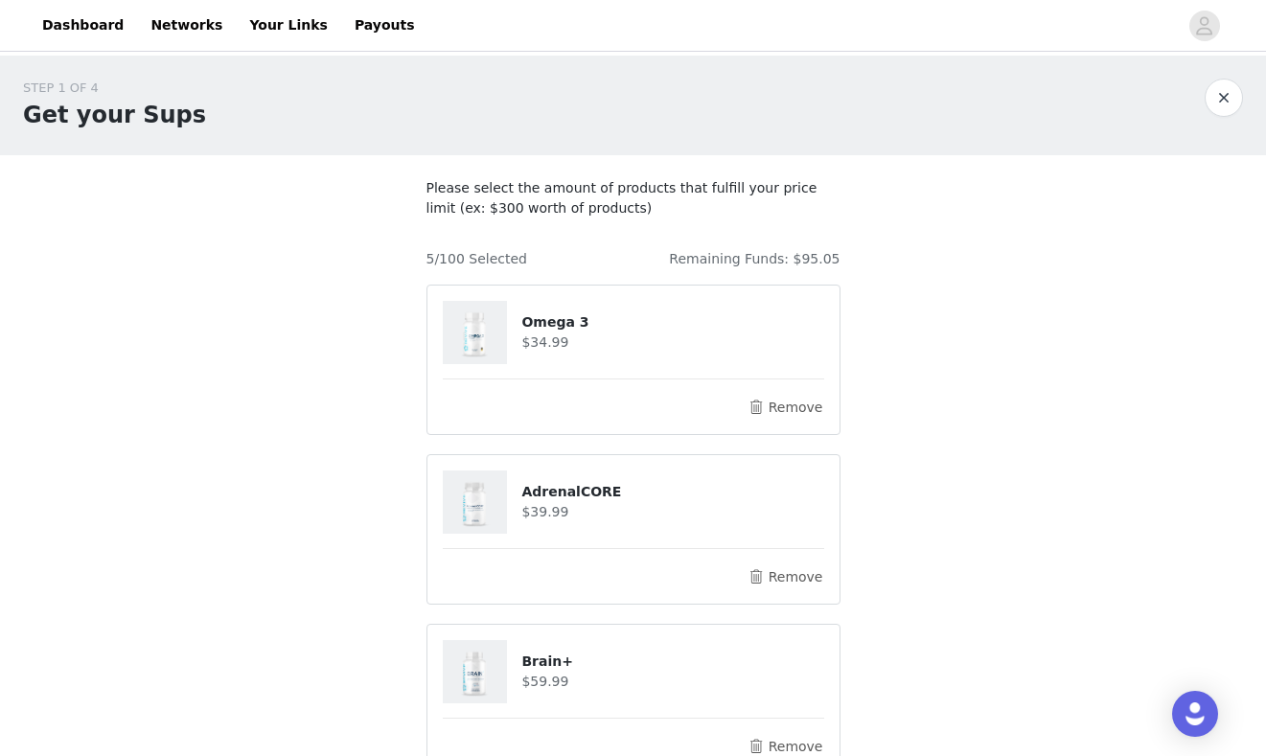
scroll to position [608, 0]
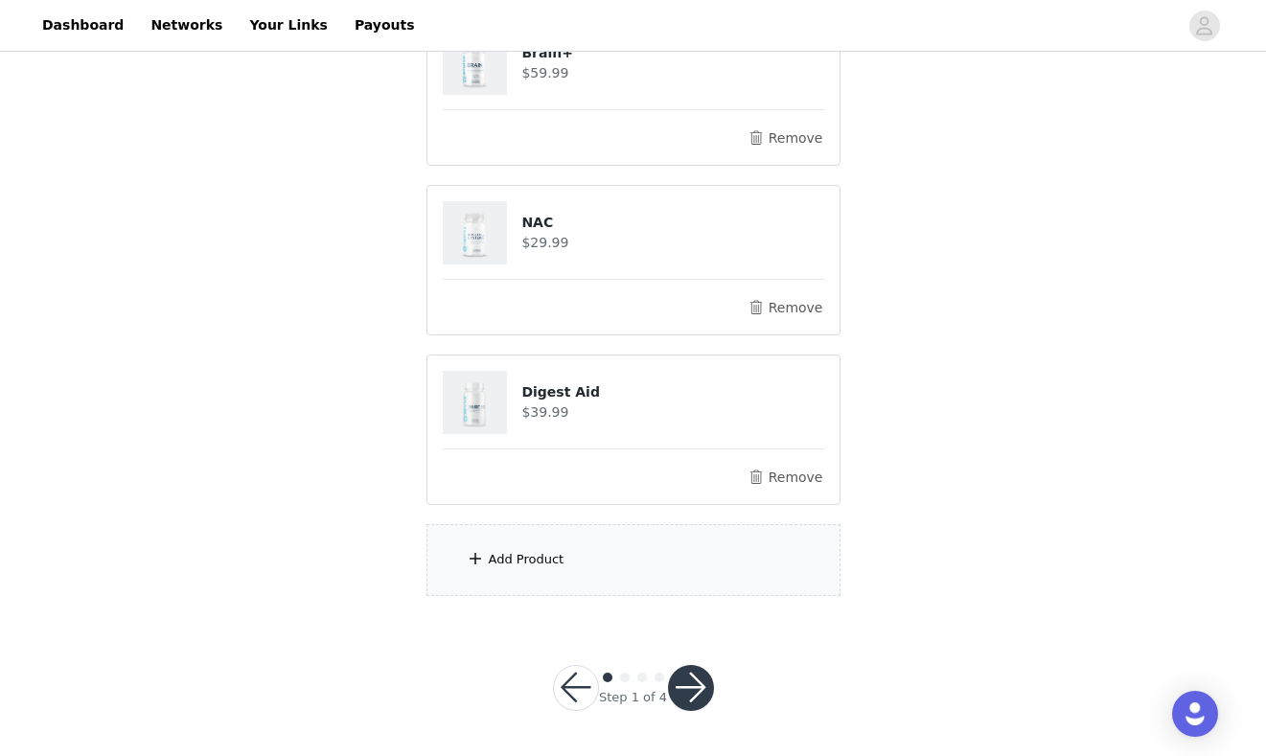
click at [527, 567] on div "Add Product" at bounding box center [527, 559] width 76 height 19
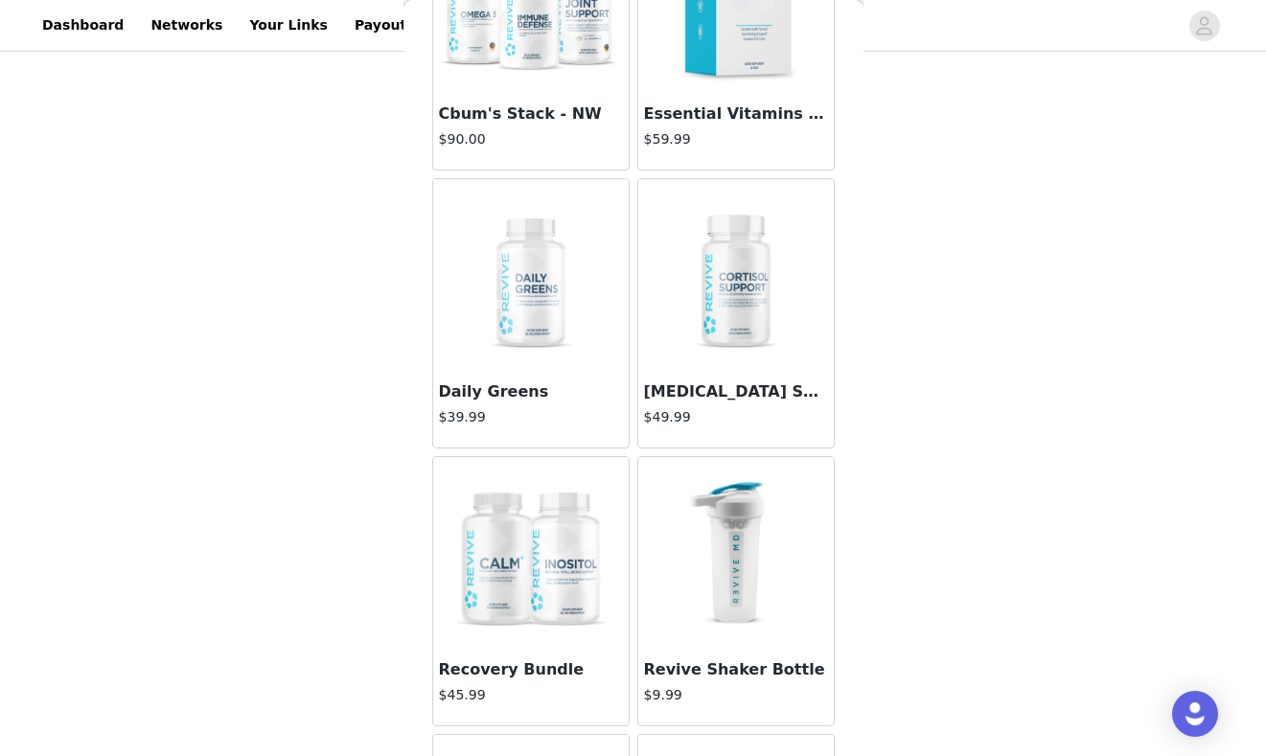
scroll to position [6612, 0]
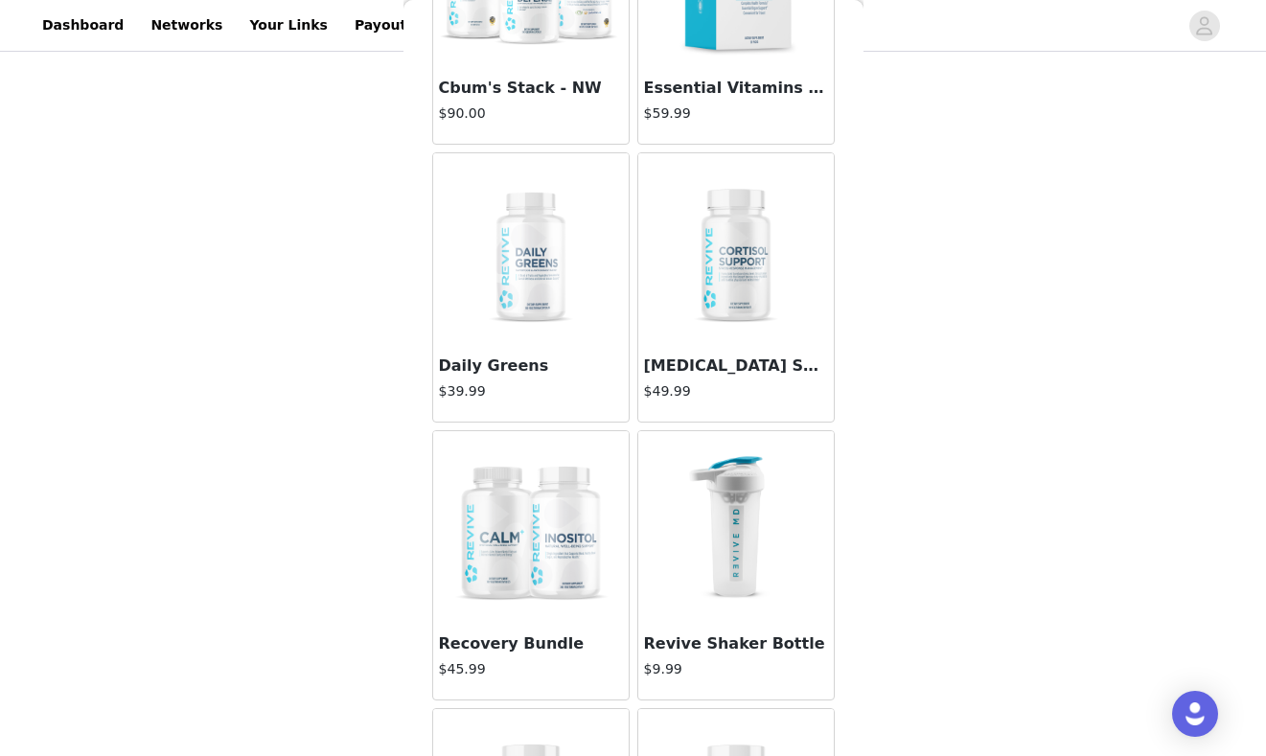
click at [733, 301] on img at bounding box center [736, 249] width 192 height 192
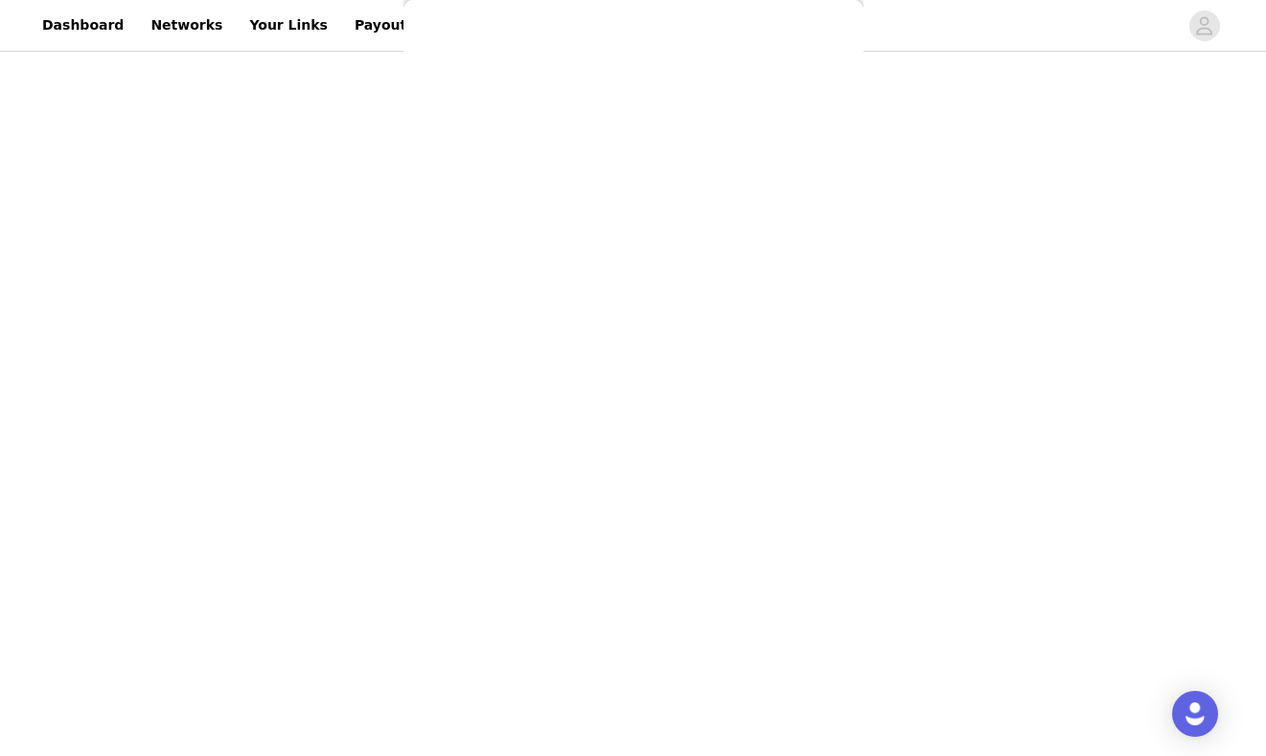
scroll to position [341, 0]
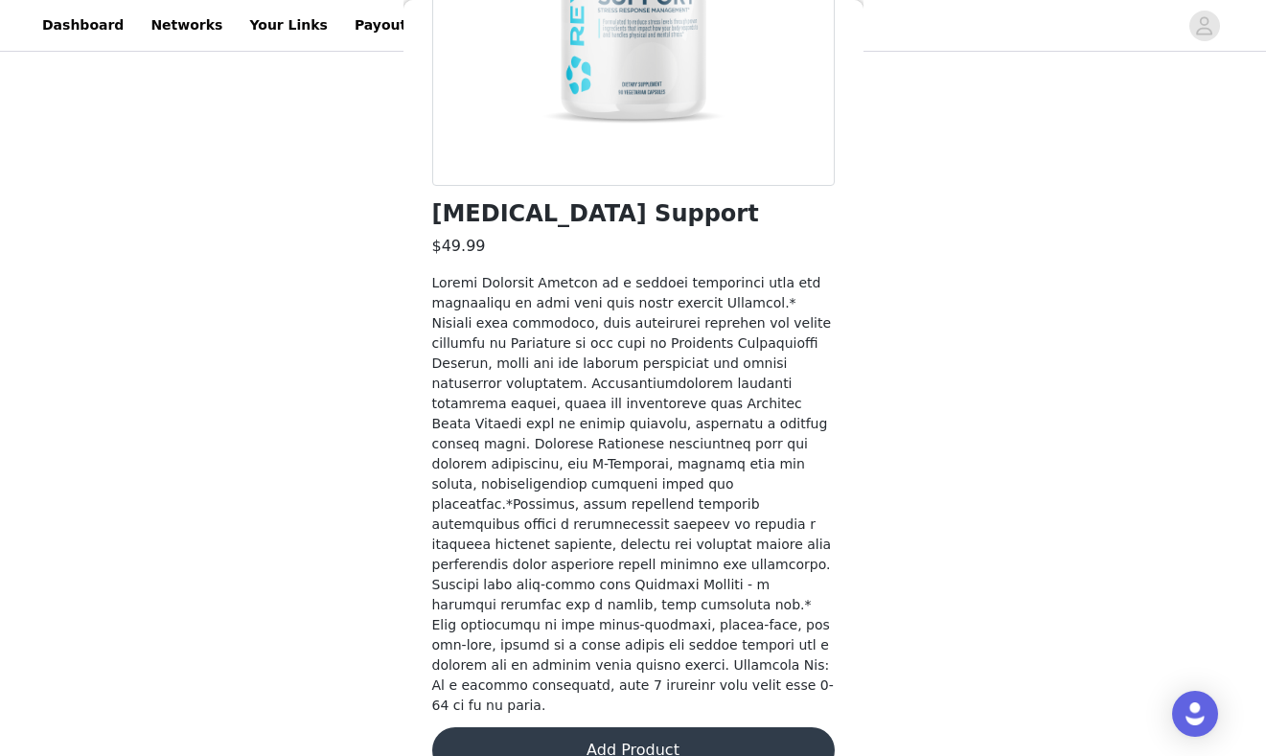
click at [629, 727] on button "Add Product" at bounding box center [633, 750] width 402 height 46
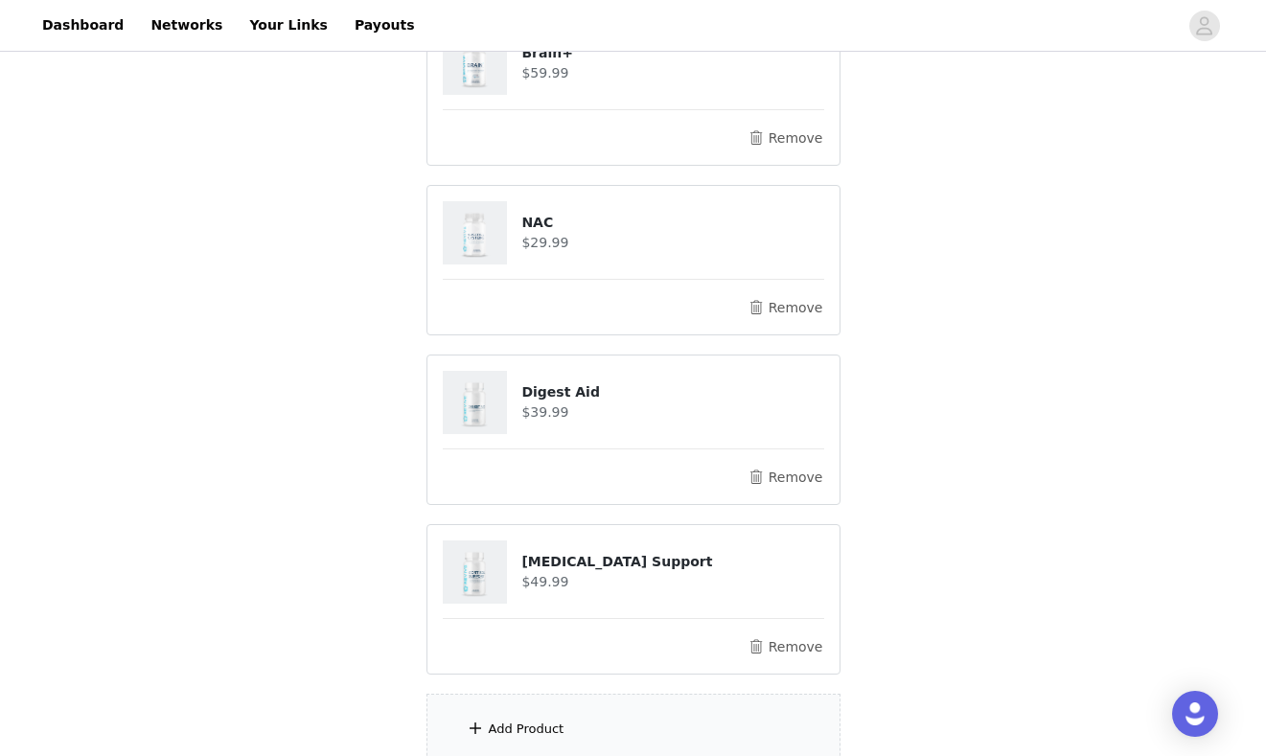
click at [629, 712] on div "Add Product" at bounding box center [633, 730] width 414 height 72
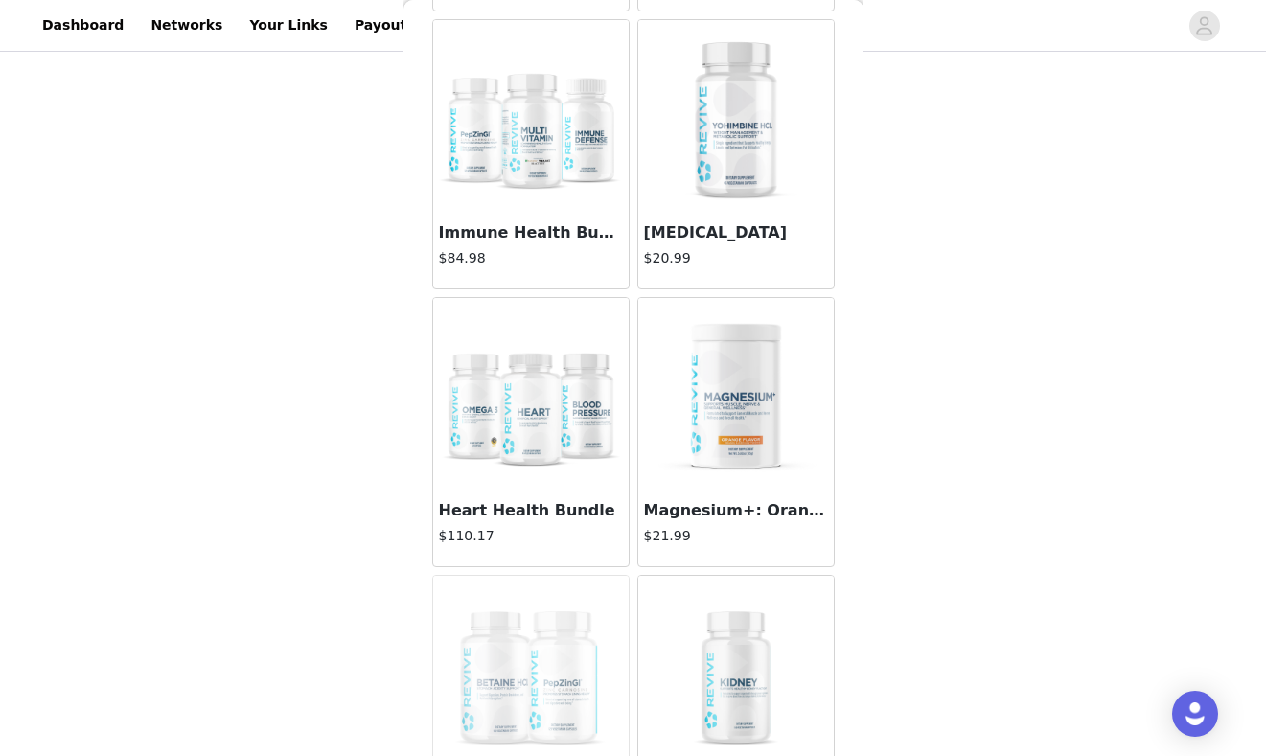
scroll to position [8121, 0]
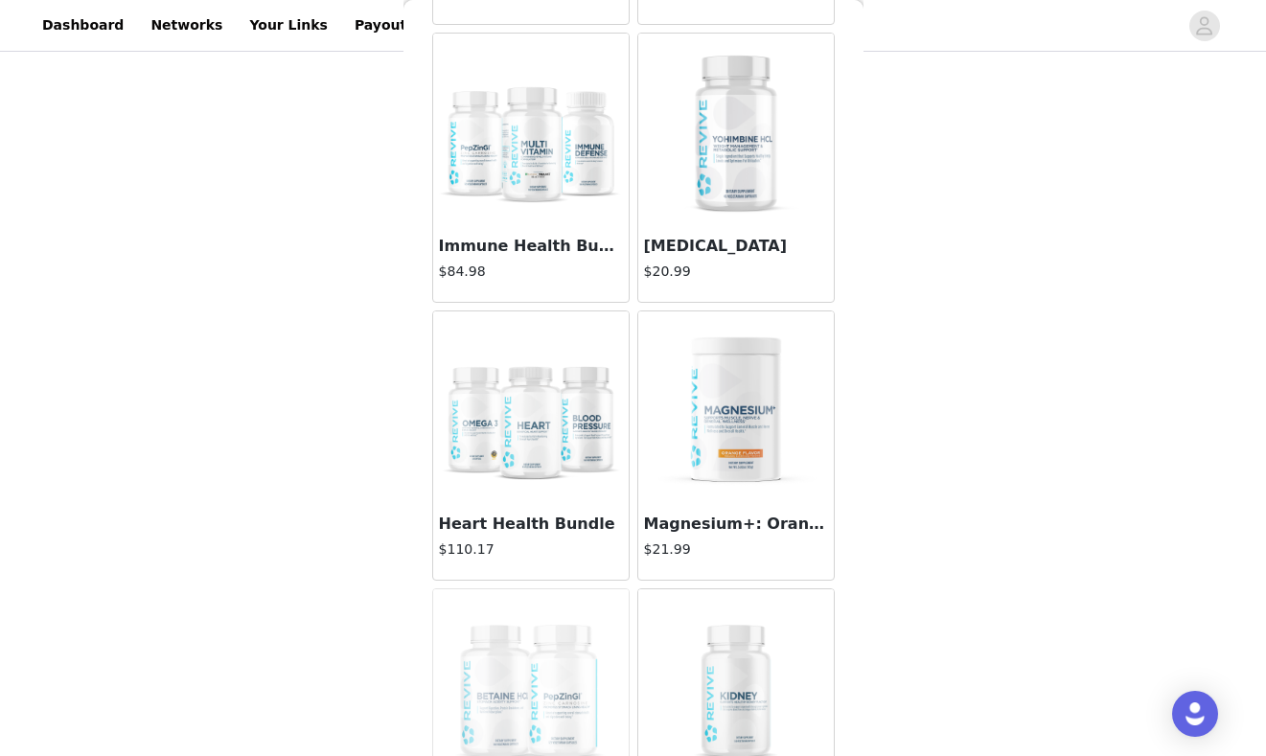
click at [746, 139] on img at bounding box center [736, 130] width 192 height 192
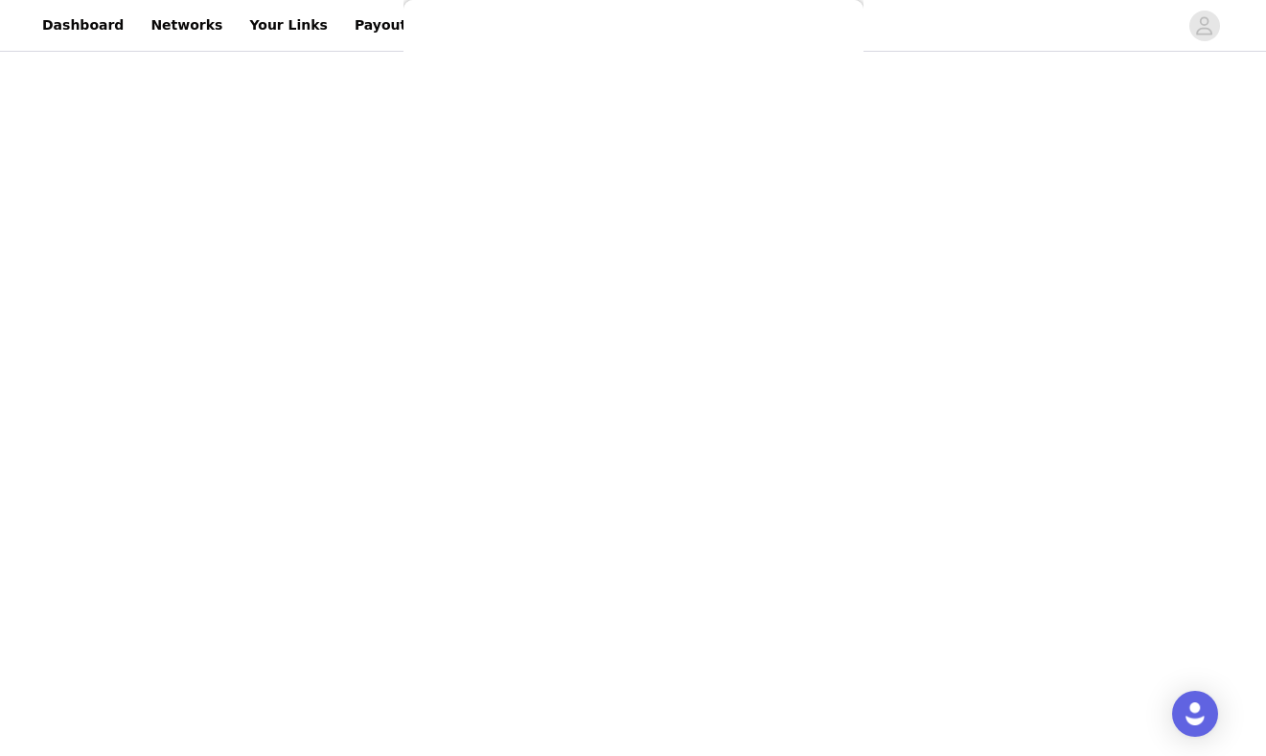
scroll to position [80, 0]
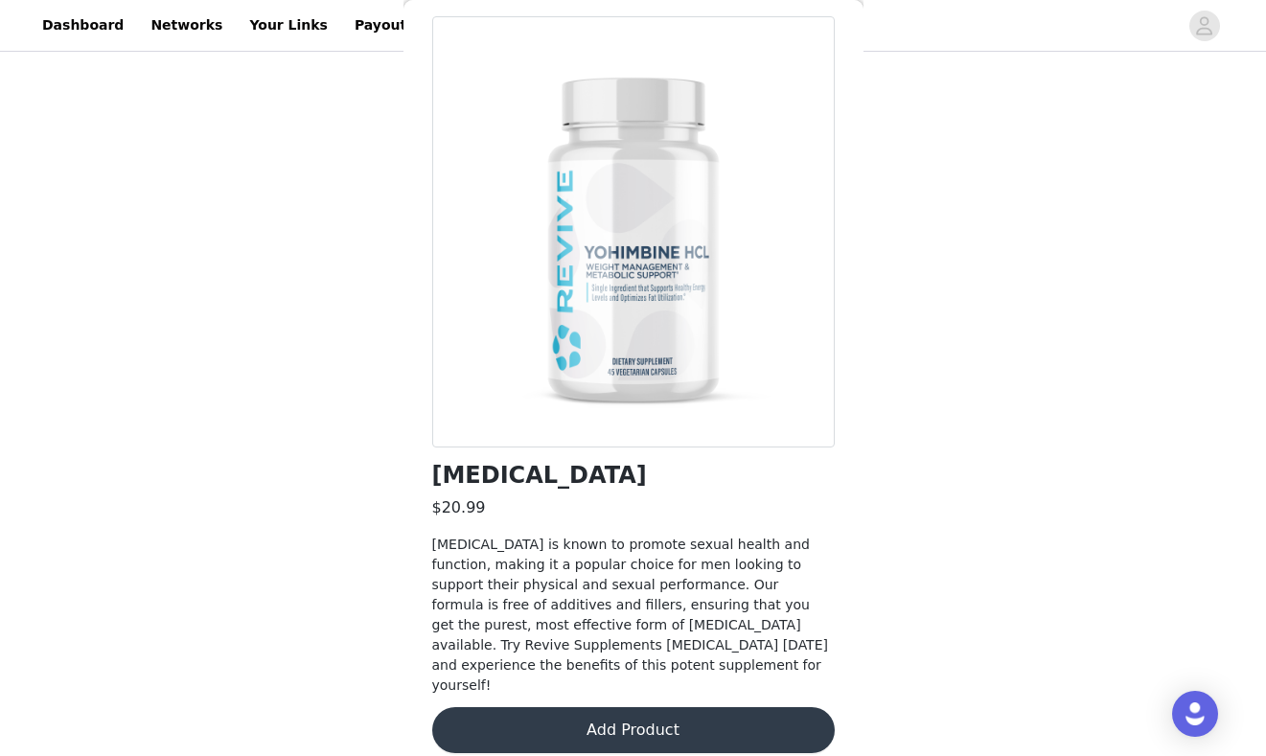
click at [627, 713] on button "Add Product" at bounding box center [633, 730] width 402 height 46
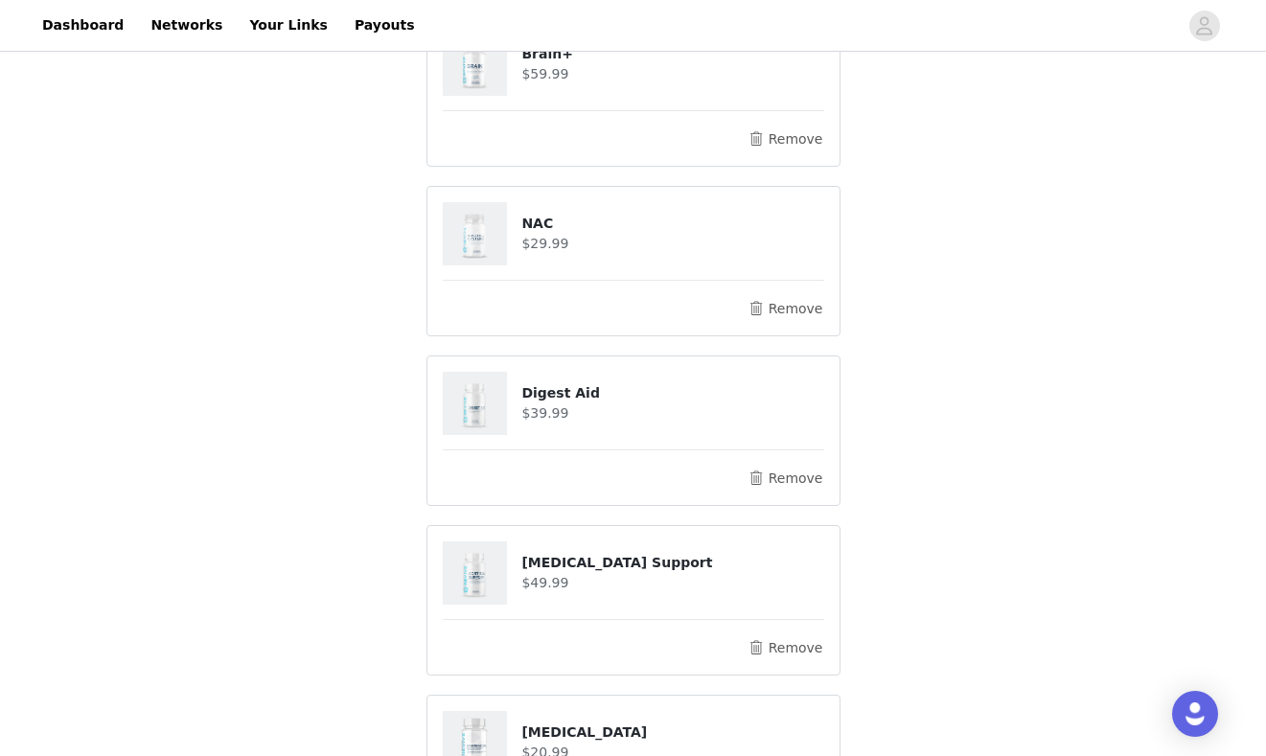
scroll to position [948, 0]
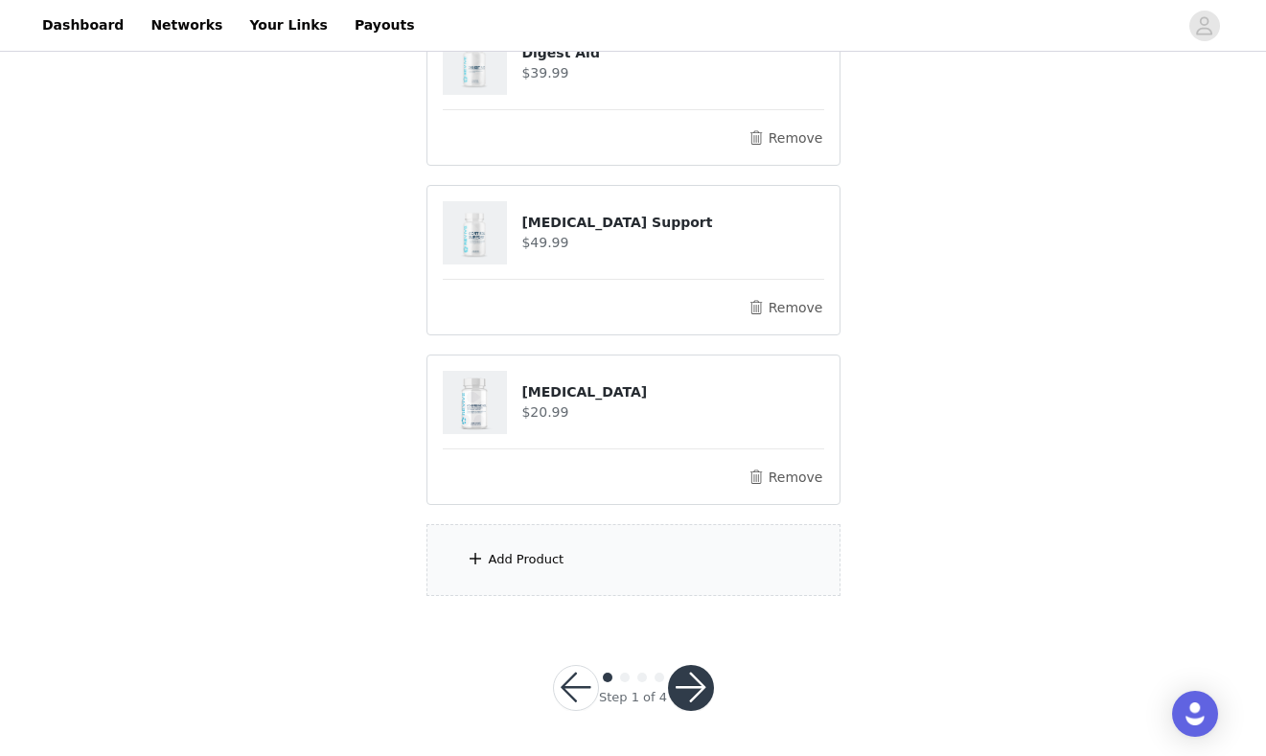
click at [511, 549] on div "Add Product" at bounding box center [633, 560] width 414 height 72
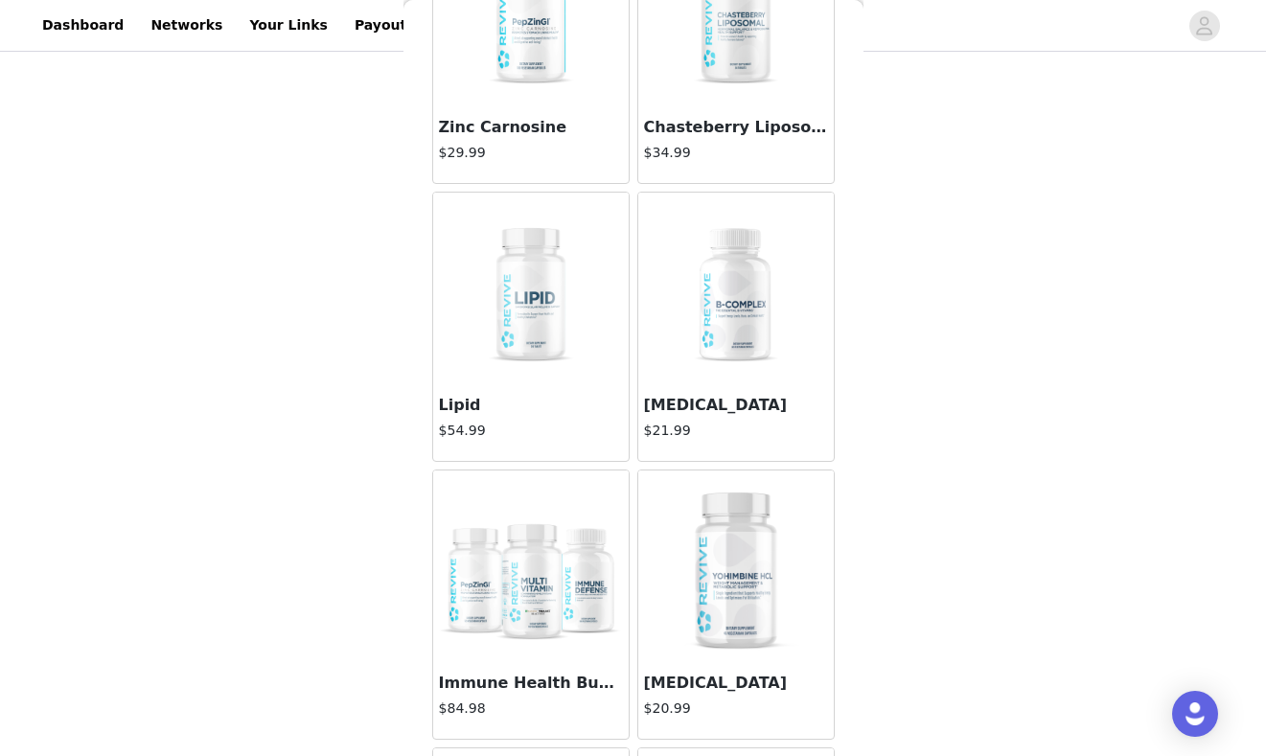
scroll to position [910, 0]
click at [715, 564] on img at bounding box center [736, 566] width 192 height 192
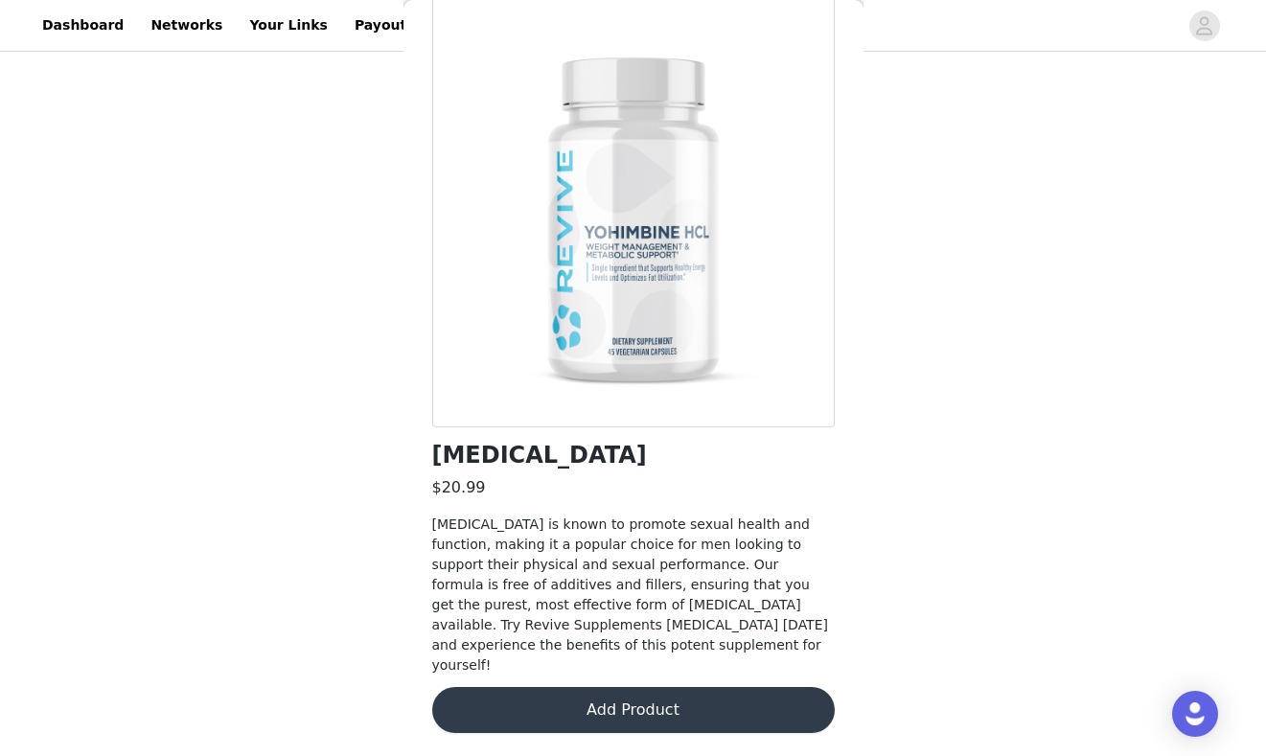
scroll to position [80, 0]
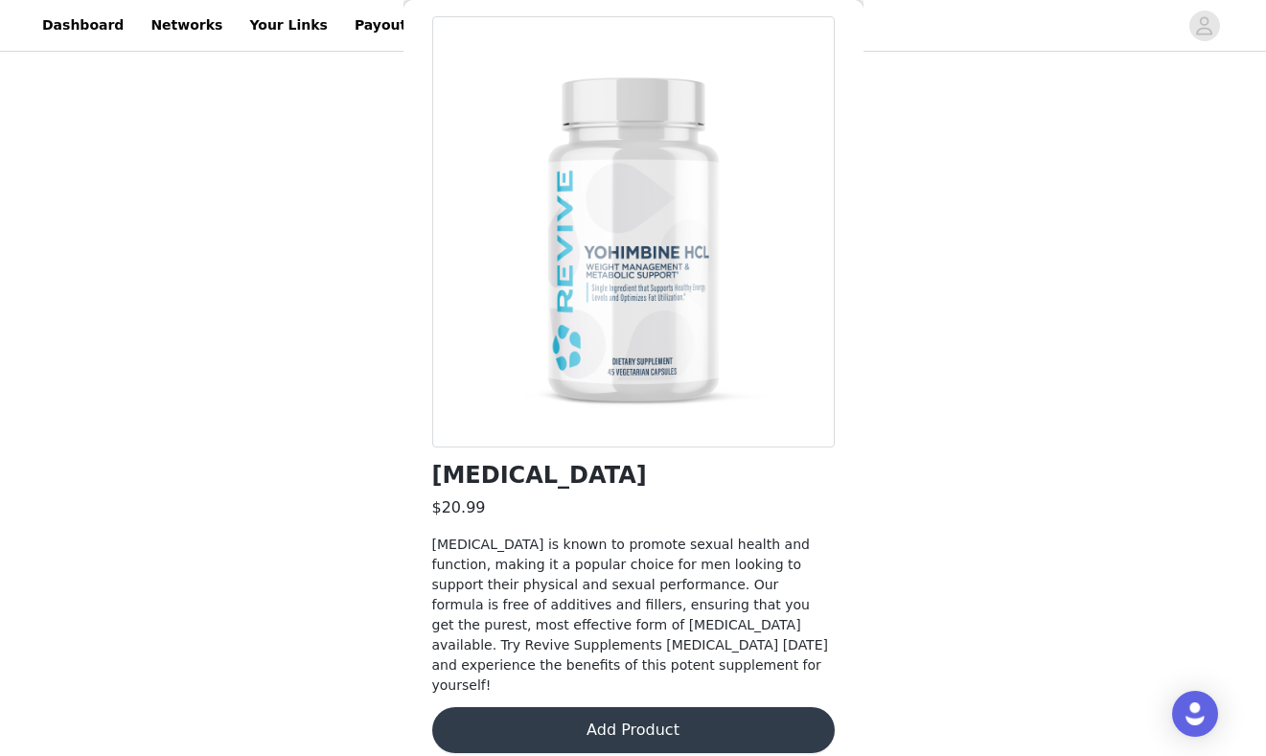
click at [645, 715] on button "Add Product" at bounding box center [633, 730] width 402 height 46
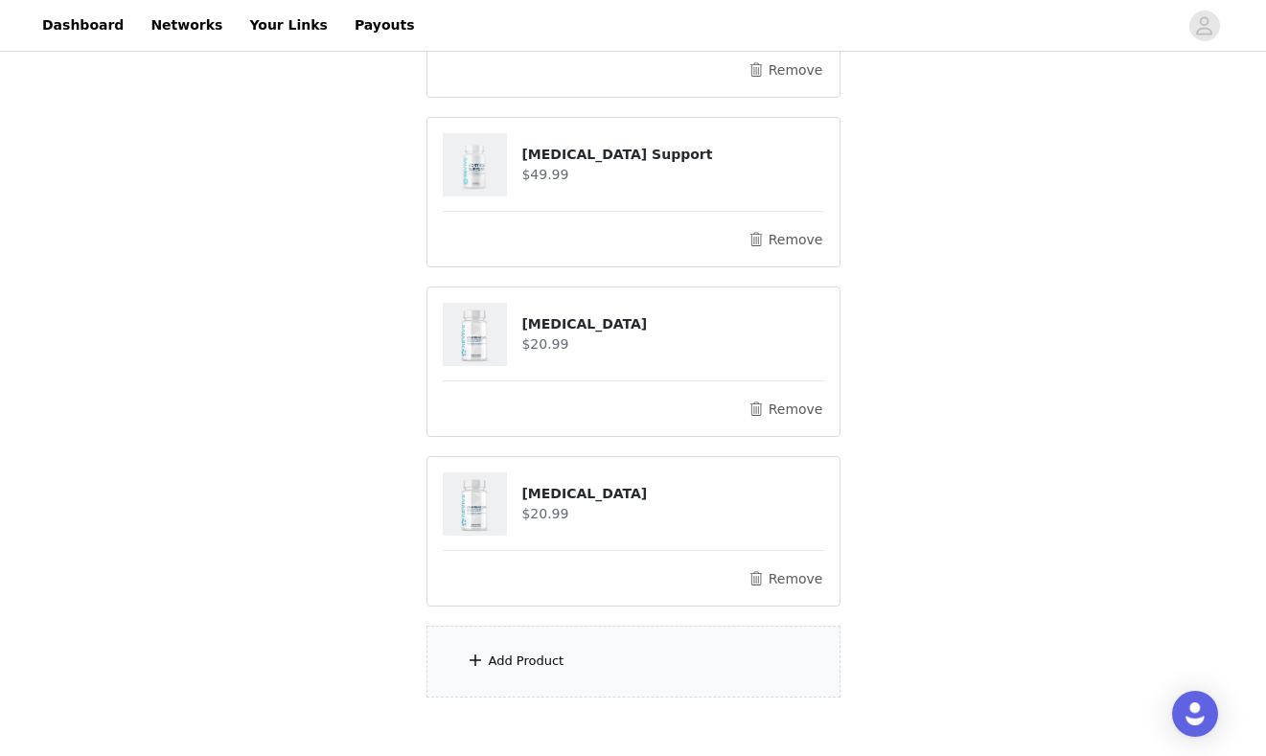
scroll to position [1117, 0]
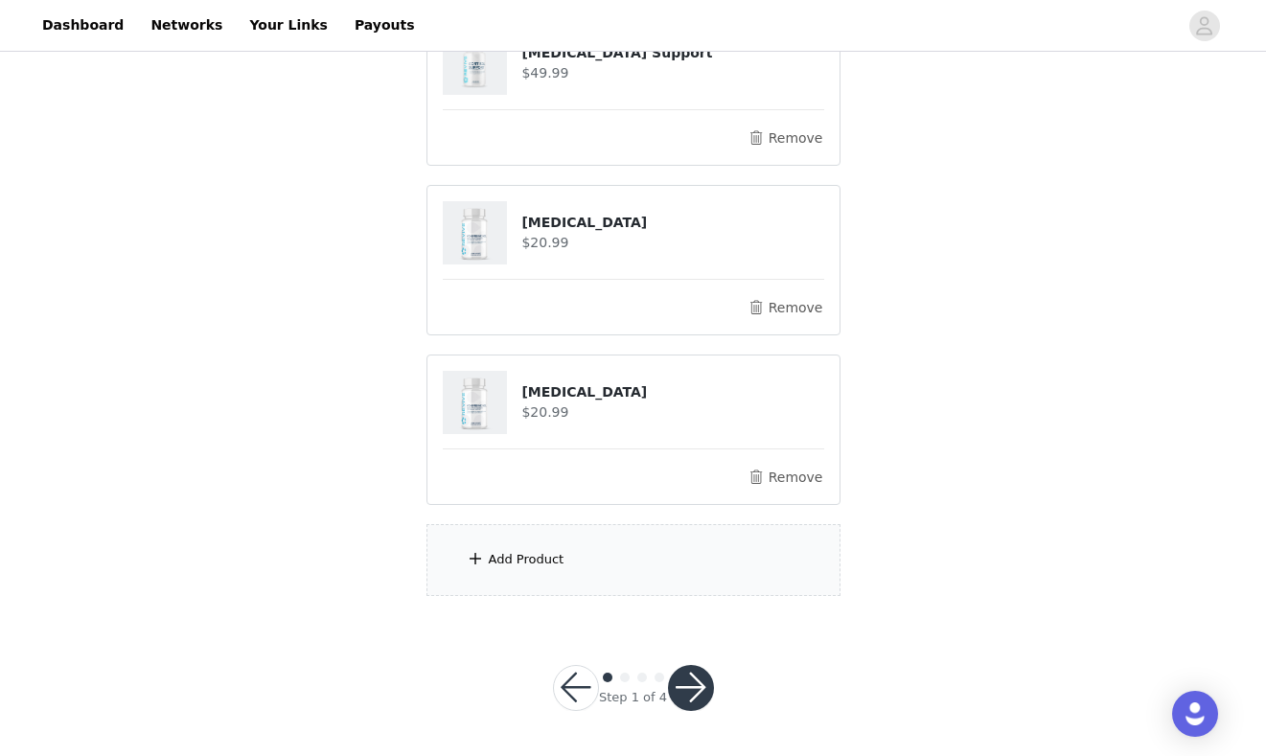
click at [687, 691] on button "button" at bounding box center [691, 688] width 46 height 46
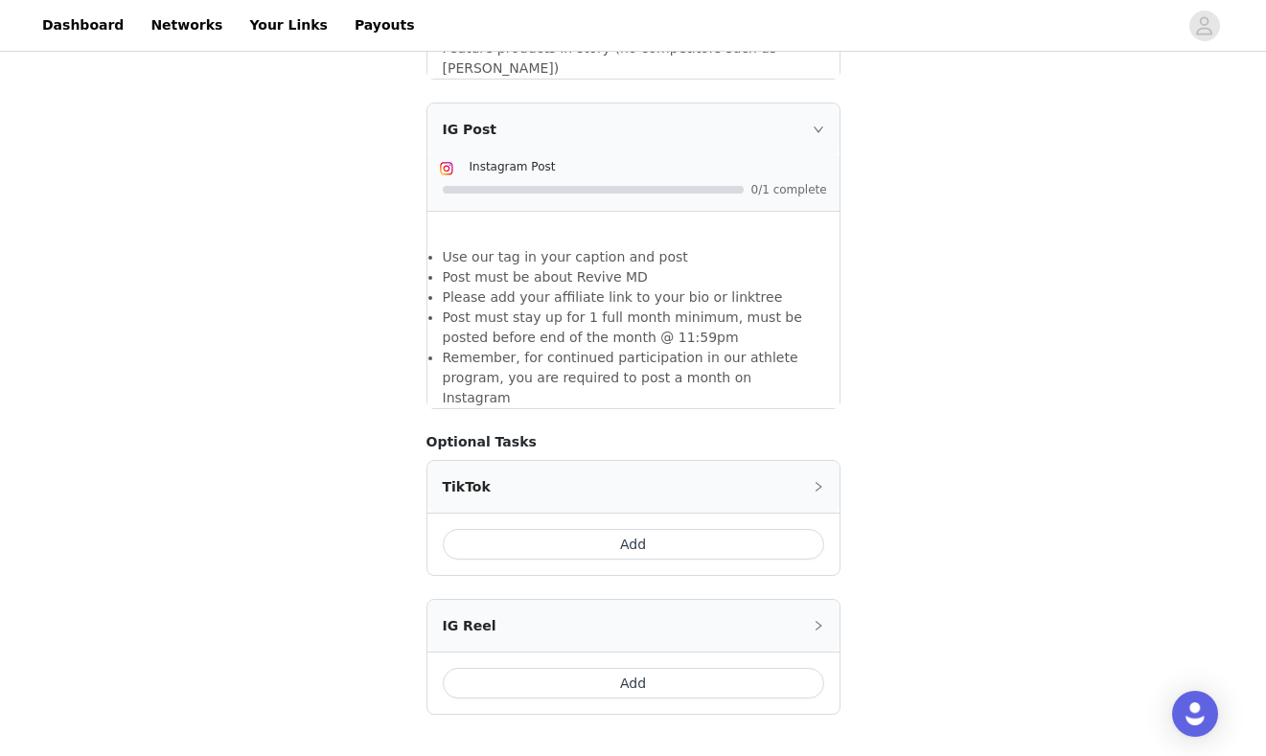
scroll to position [829, 0]
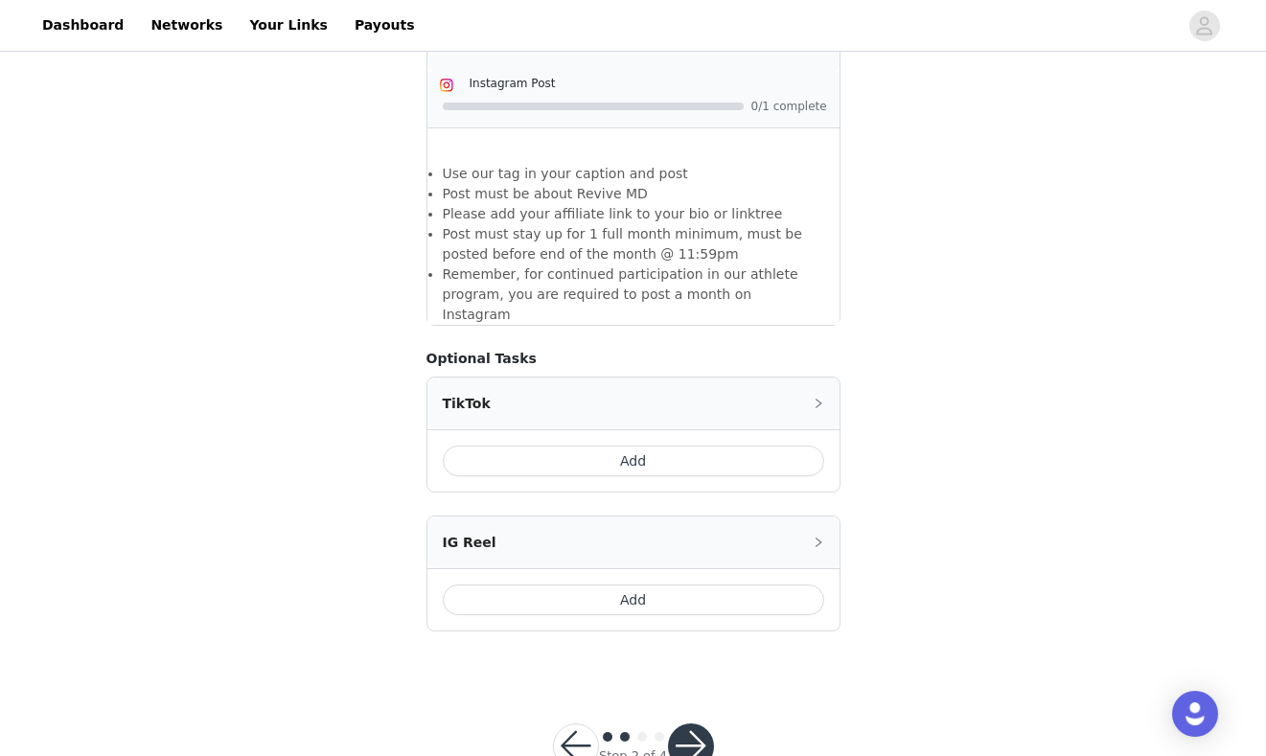
click at [693, 723] on button "button" at bounding box center [691, 746] width 46 height 46
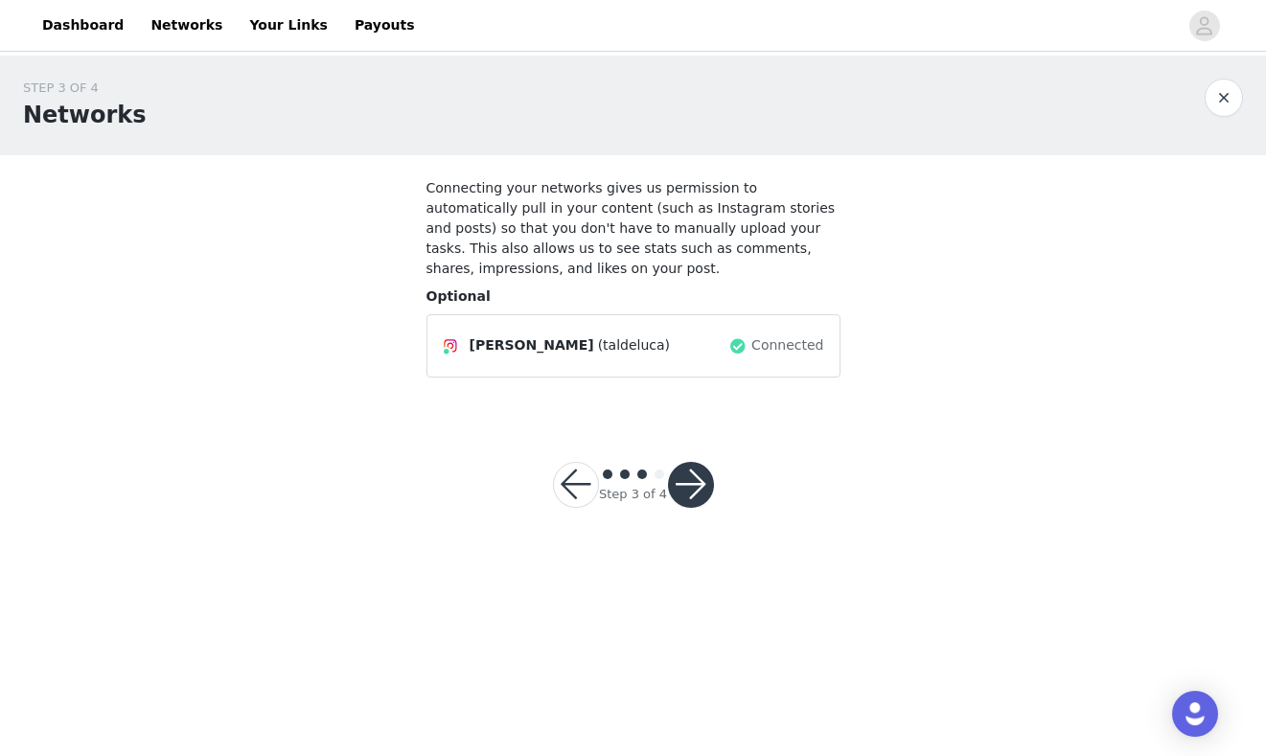
click at [692, 424] on footer "Step 3 of 4" at bounding box center [633, 485] width 253 height 138
click at [691, 472] on button "button" at bounding box center [691, 485] width 46 height 46
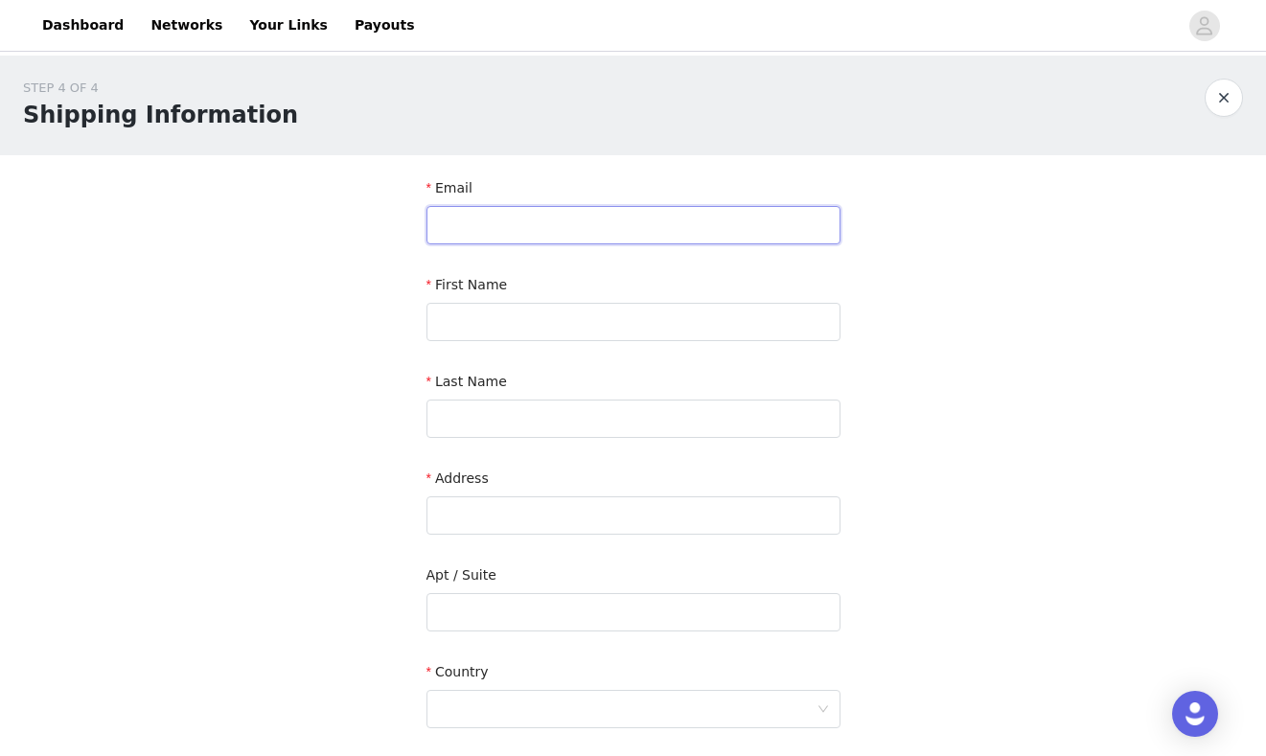
click at [558, 218] on input "text" at bounding box center [633, 225] width 414 height 38
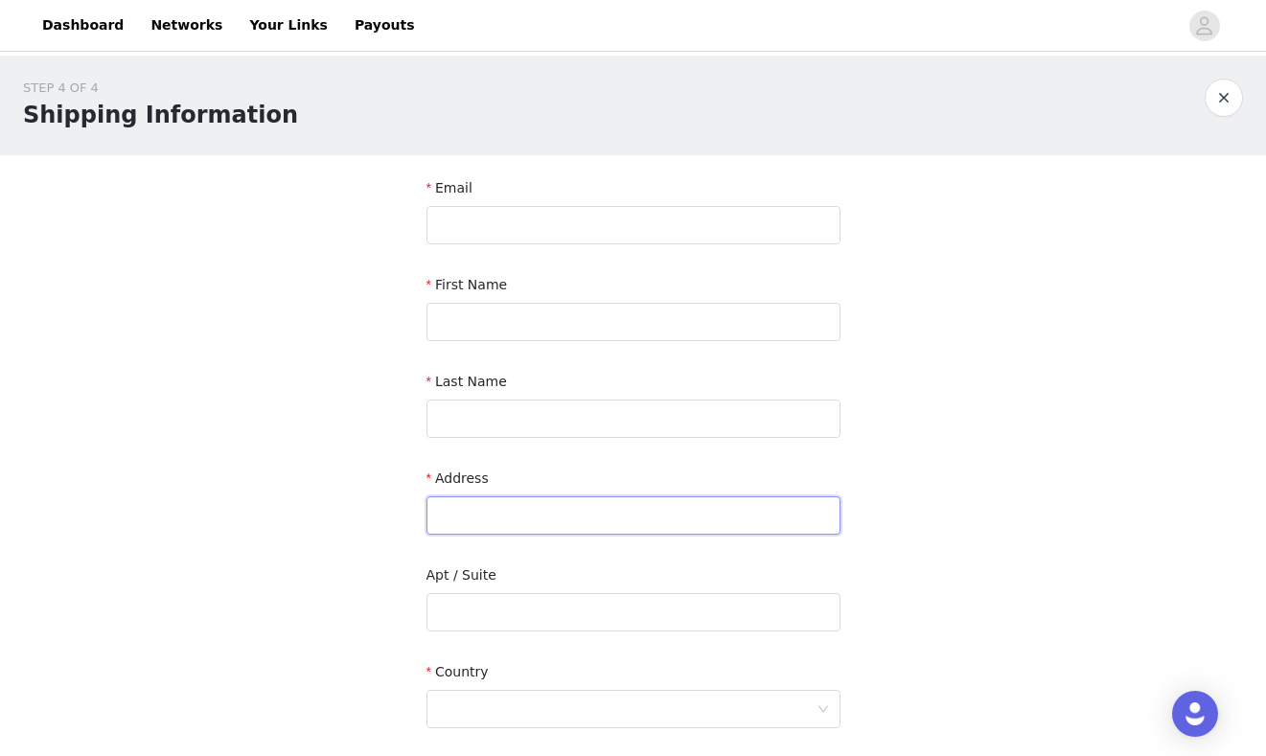
click at [451, 514] on input "text" at bounding box center [633, 515] width 414 height 38
type input "[STREET_ADDRESS]"
click at [449, 613] on input "text" at bounding box center [633, 612] width 414 height 38
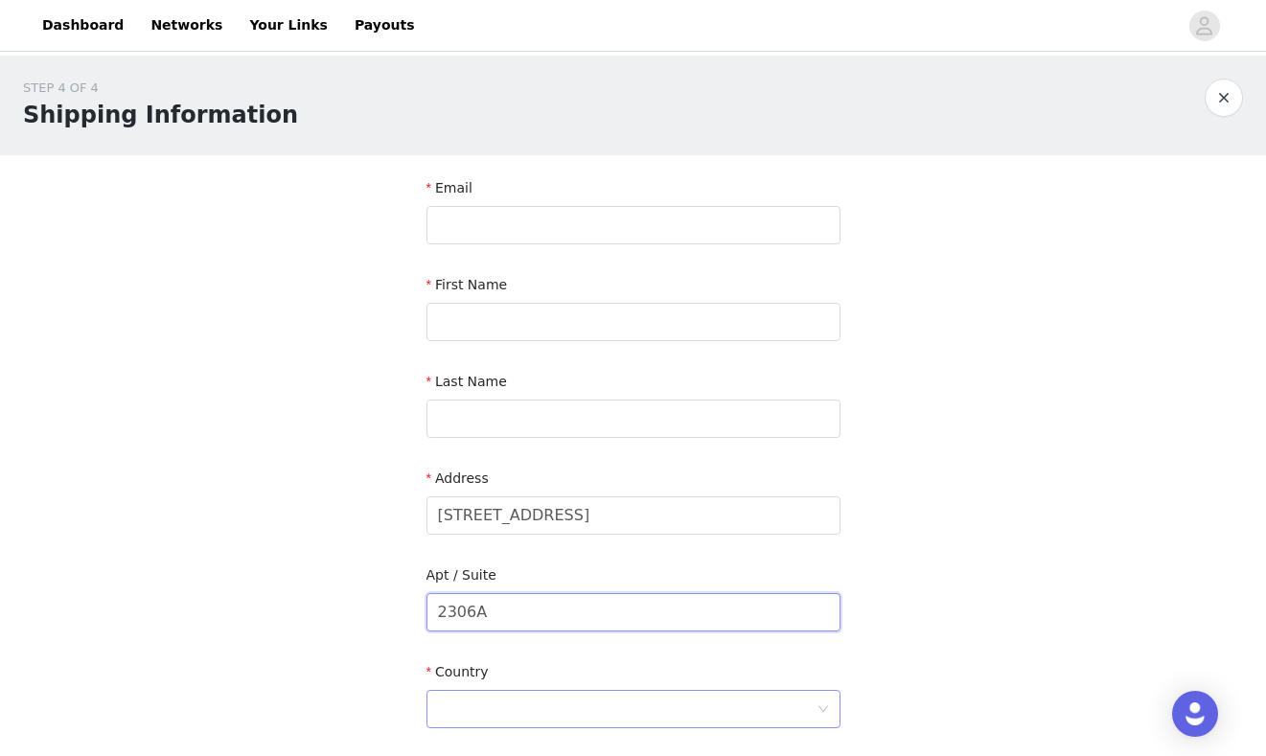
type input "2306A"
click at [479, 710] on div at bounding box center [627, 709] width 378 height 36
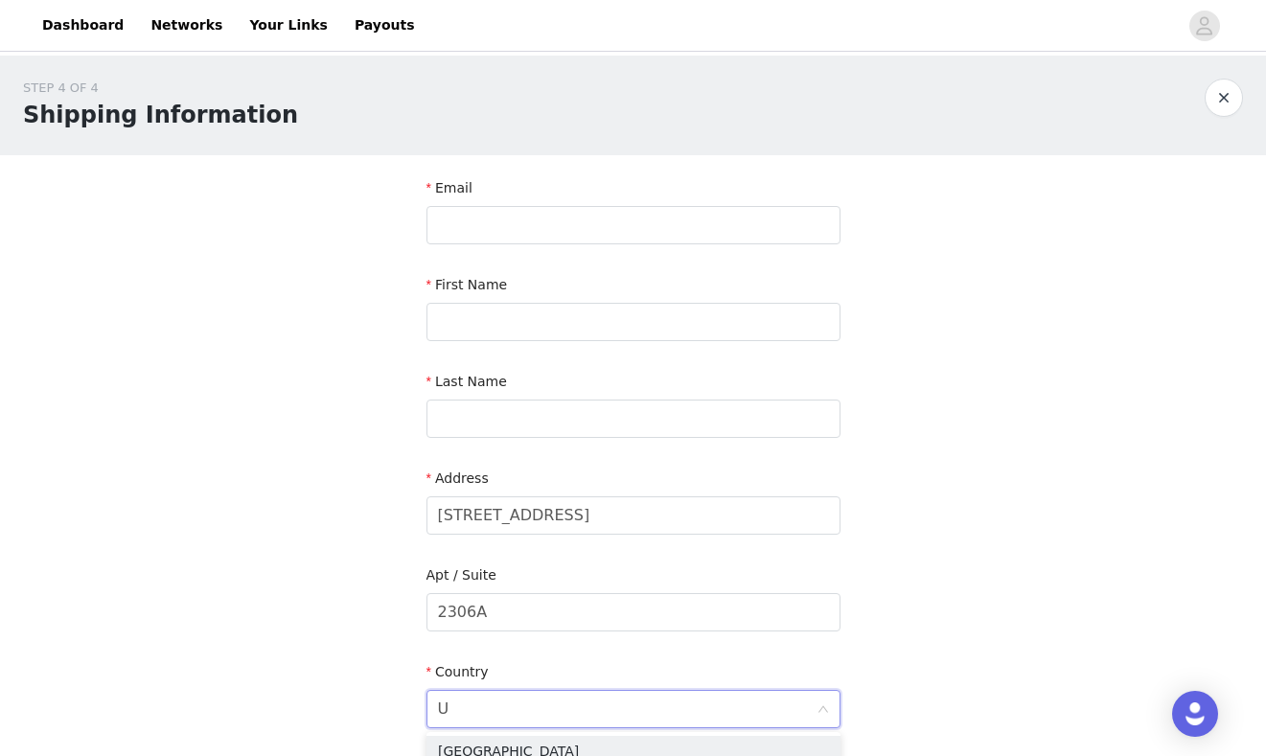
type input "Un"
click at [513, 744] on li "[GEOGRAPHIC_DATA]" at bounding box center [633, 751] width 414 height 31
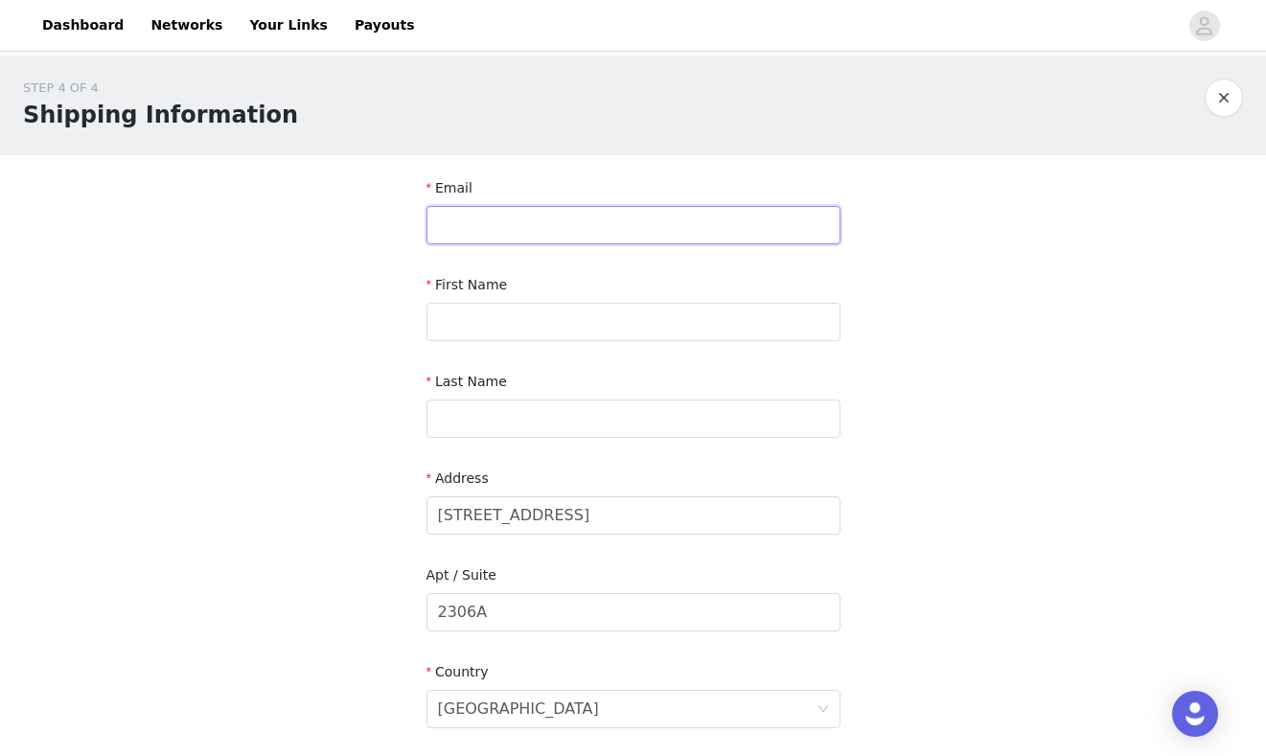
click at [515, 217] on input "text" at bounding box center [633, 225] width 414 height 38
type input "[EMAIL_ADDRESS][DOMAIN_NAME]"
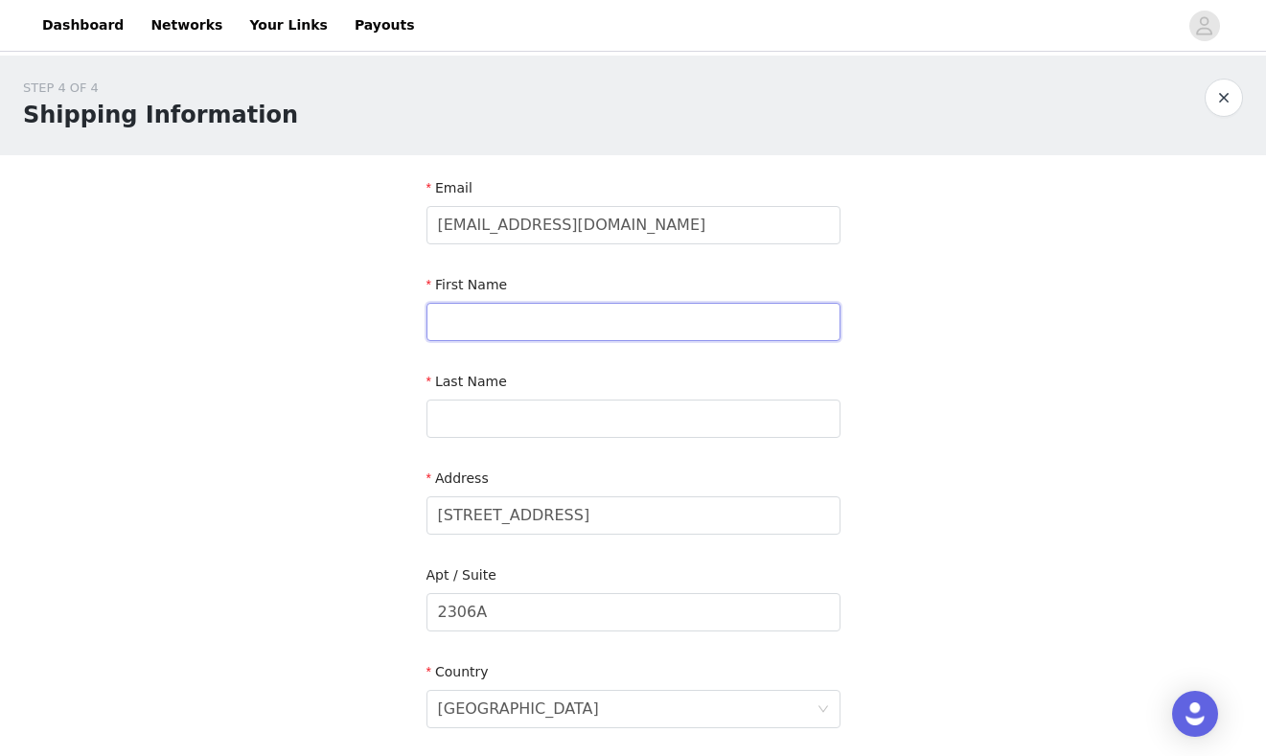
type input "Talia"
type input "[PERSON_NAME]"
type input "Barrington"
type input "02806"
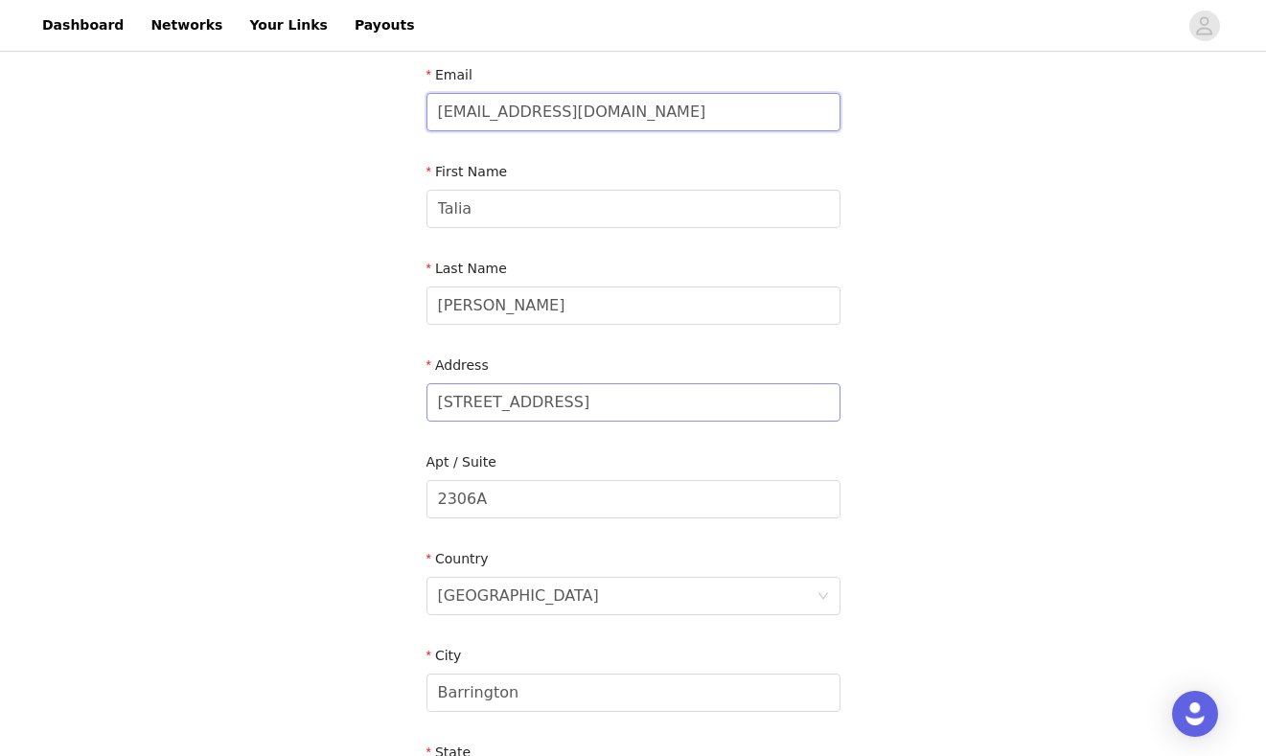
scroll to position [269, 0]
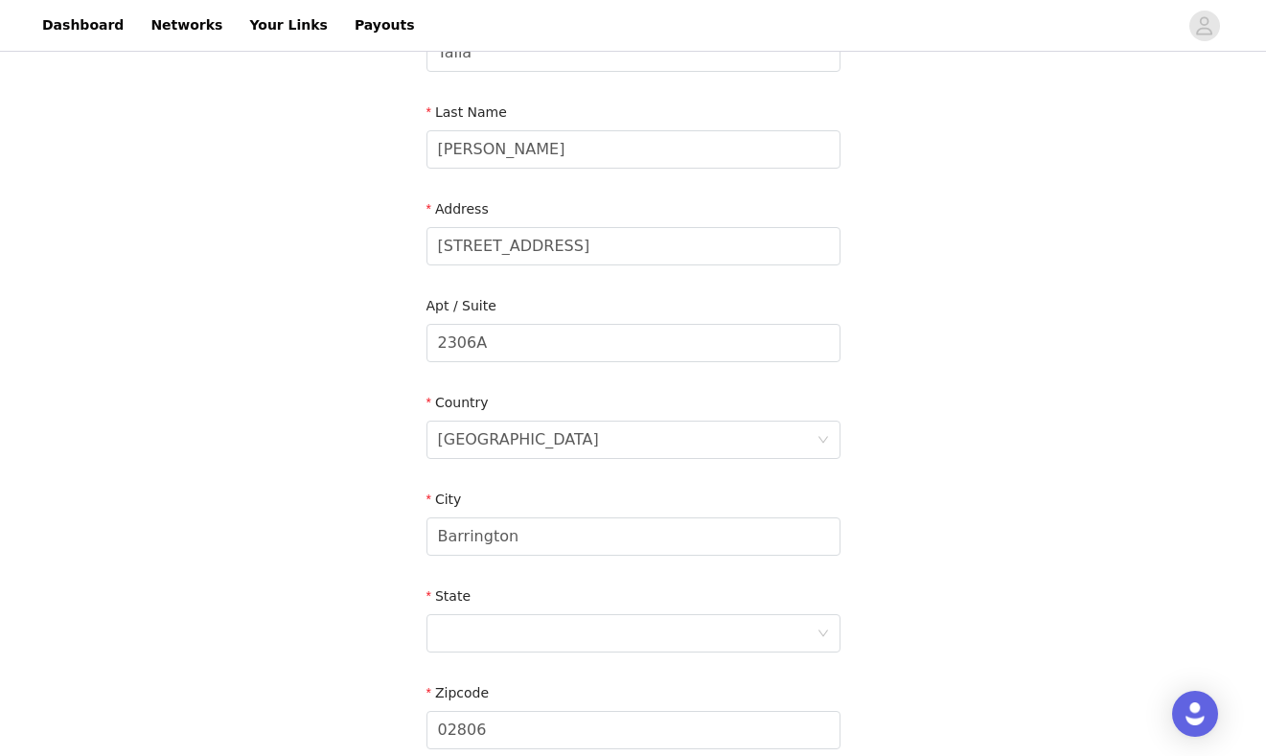
click at [486, 556] on div "City [GEOGRAPHIC_DATA]" at bounding box center [633, 527] width 414 height 74
click at [535, 545] on input "Barrington" at bounding box center [633, 536] width 414 height 38
click at [508, 540] on input "Barrington" at bounding box center [633, 536] width 414 height 38
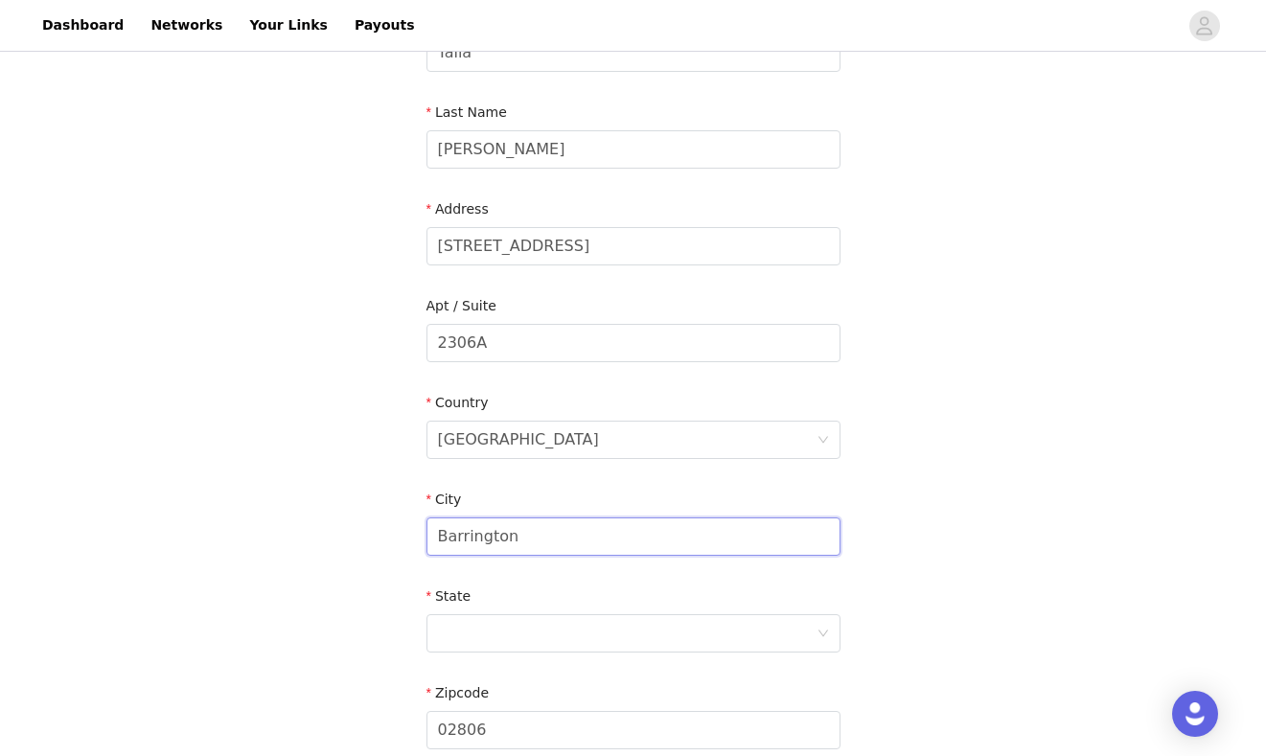
click at [508, 540] on input "Barrington" at bounding box center [633, 536] width 414 height 38
type input "M iami"
click at [484, 630] on div at bounding box center [627, 633] width 378 height 36
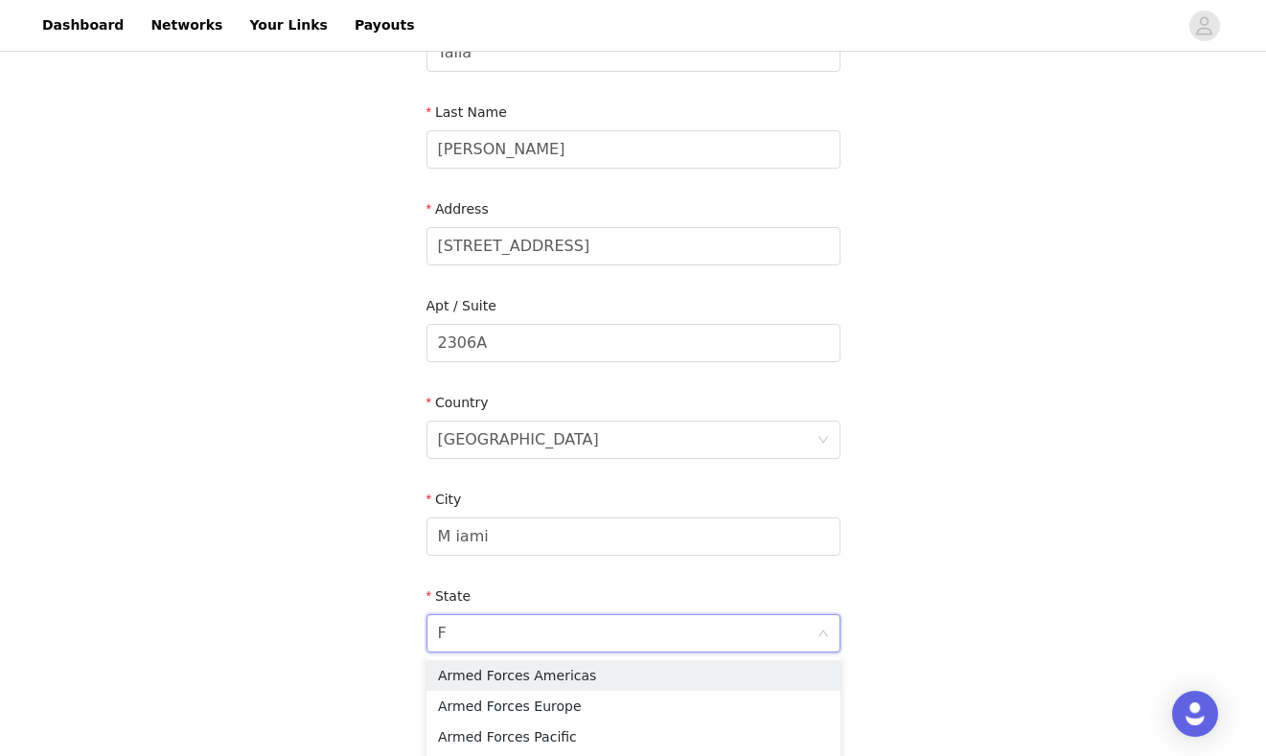
type input "Fl"
click at [472, 673] on li "[US_STATE]" at bounding box center [633, 675] width 414 height 31
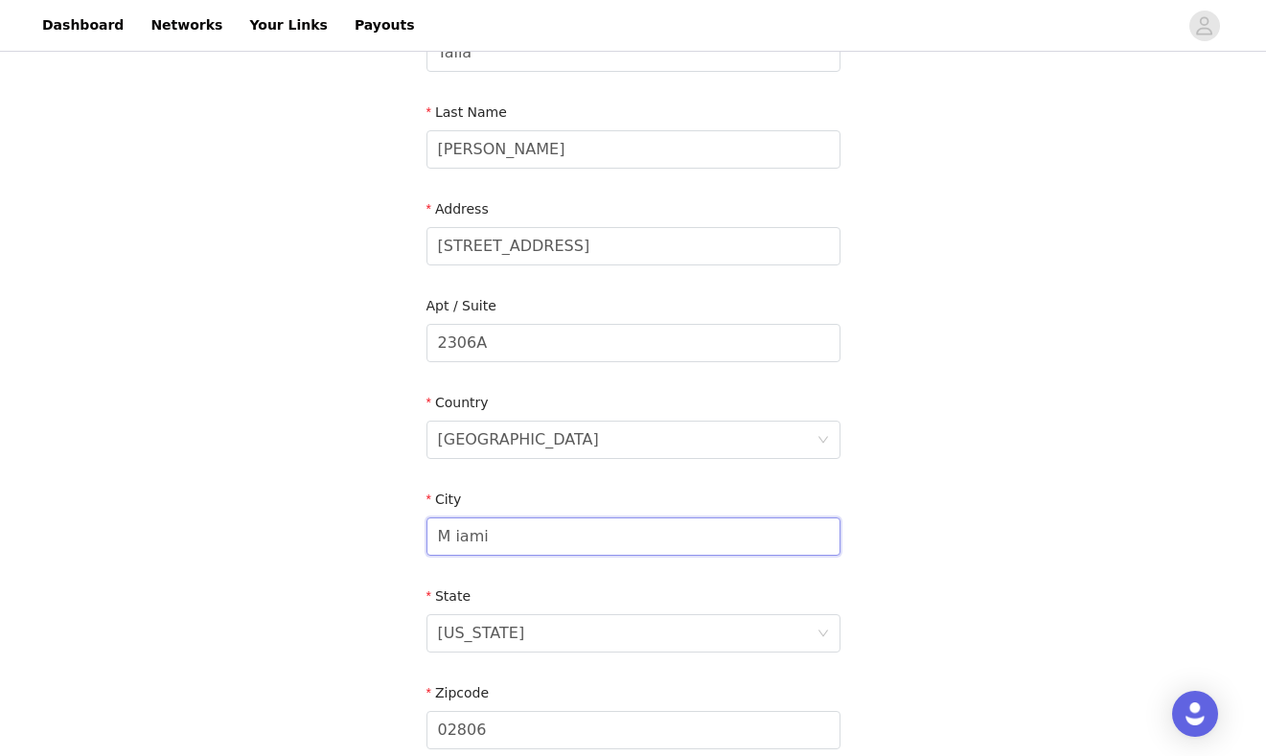
click at [456, 542] on input "M iami" at bounding box center [633, 536] width 414 height 38
type input "[GEOGRAPHIC_DATA]"
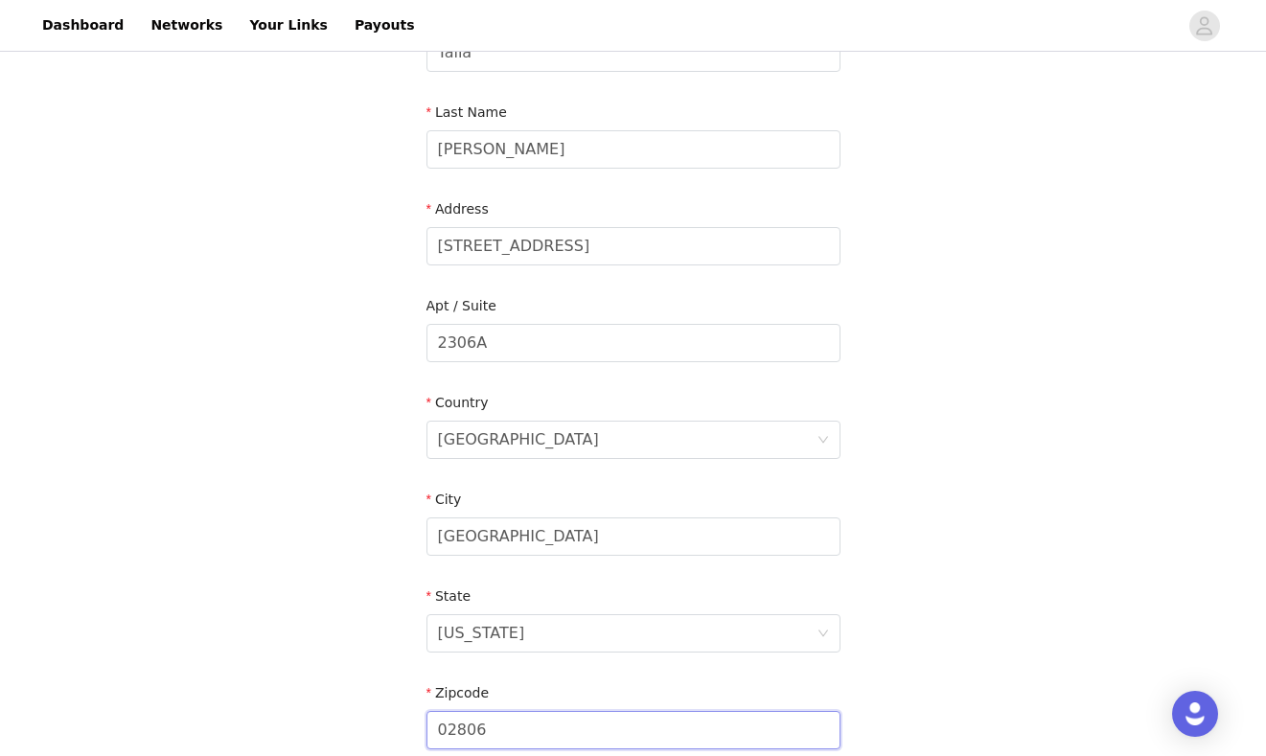
click at [485, 728] on input "02806" at bounding box center [633, 730] width 414 height 38
type input "33137"
click at [300, 689] on div "STEP 4 OF 4 Shipping Information Email [EMAIL_ADDRESS][DOMAIN_NAME] First Name …" at bounding box center [633, 342] width 1266 height 1113
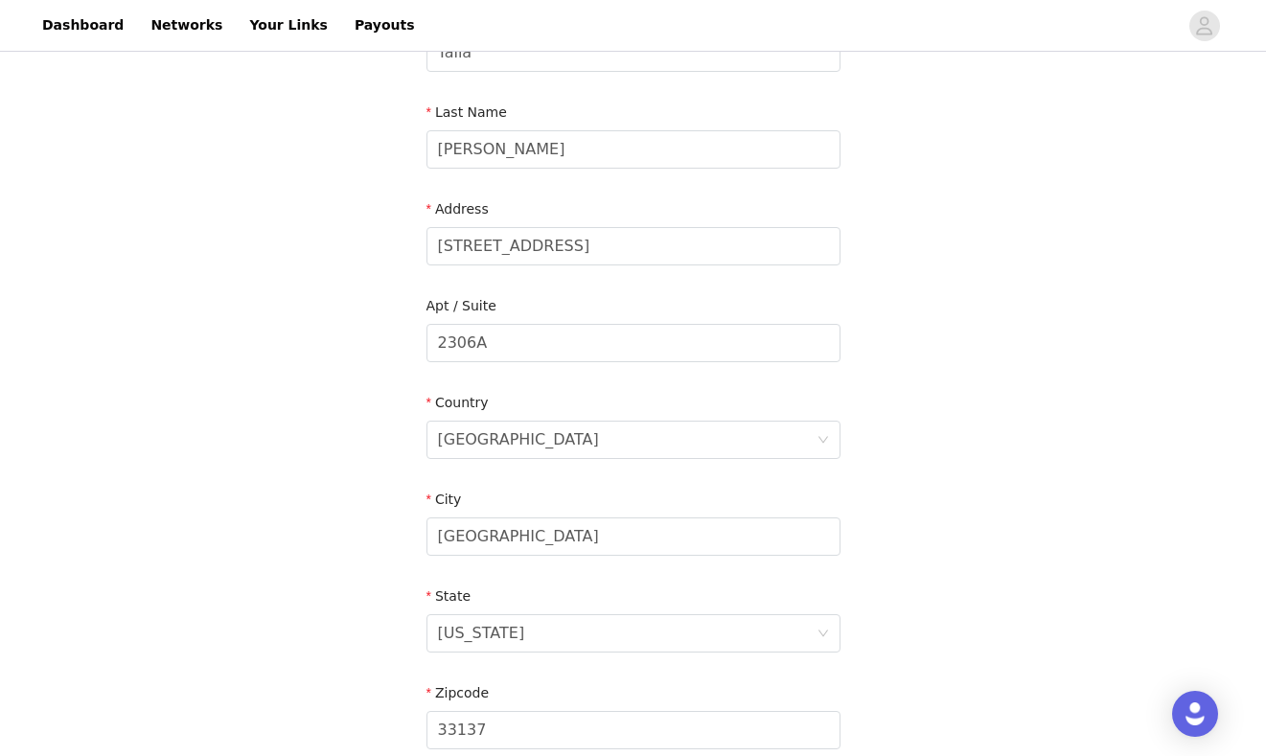
scroll to position [550, 0]
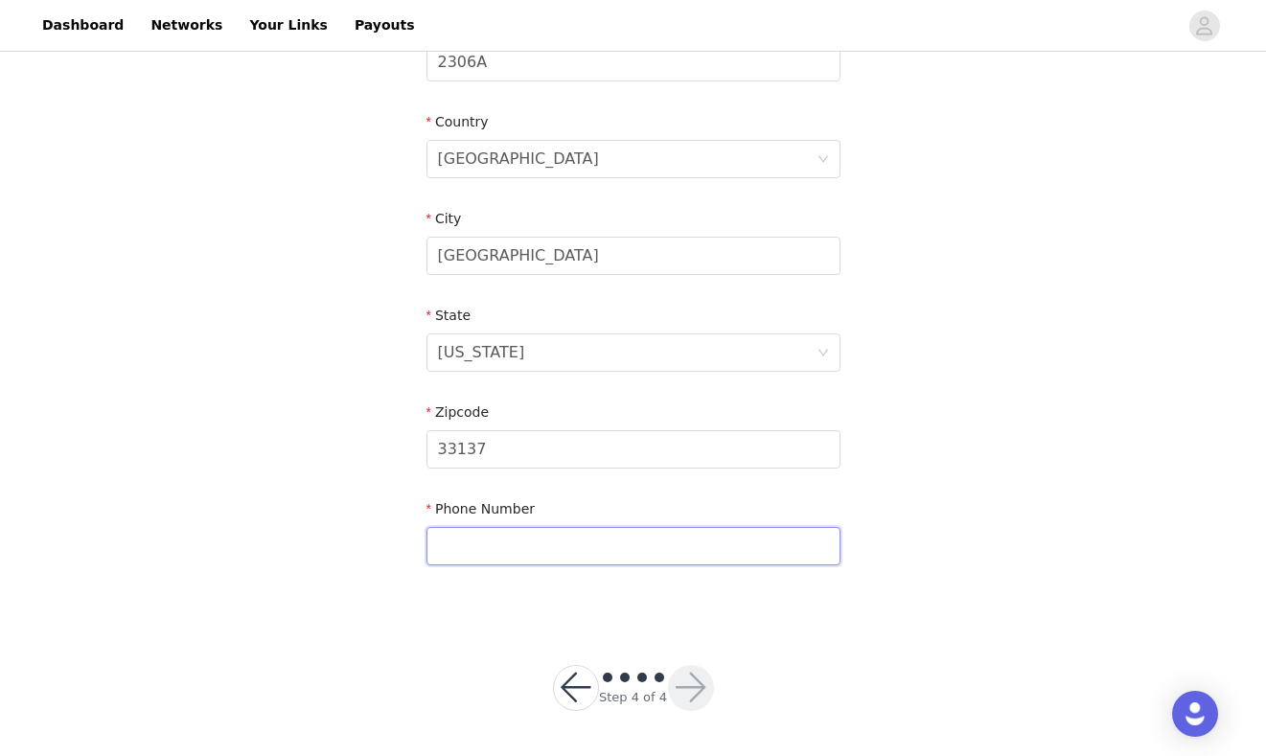
click at [567, 538] on input "text" at bounding box center [633, 546] width 414 height 38
type input "4016887092"
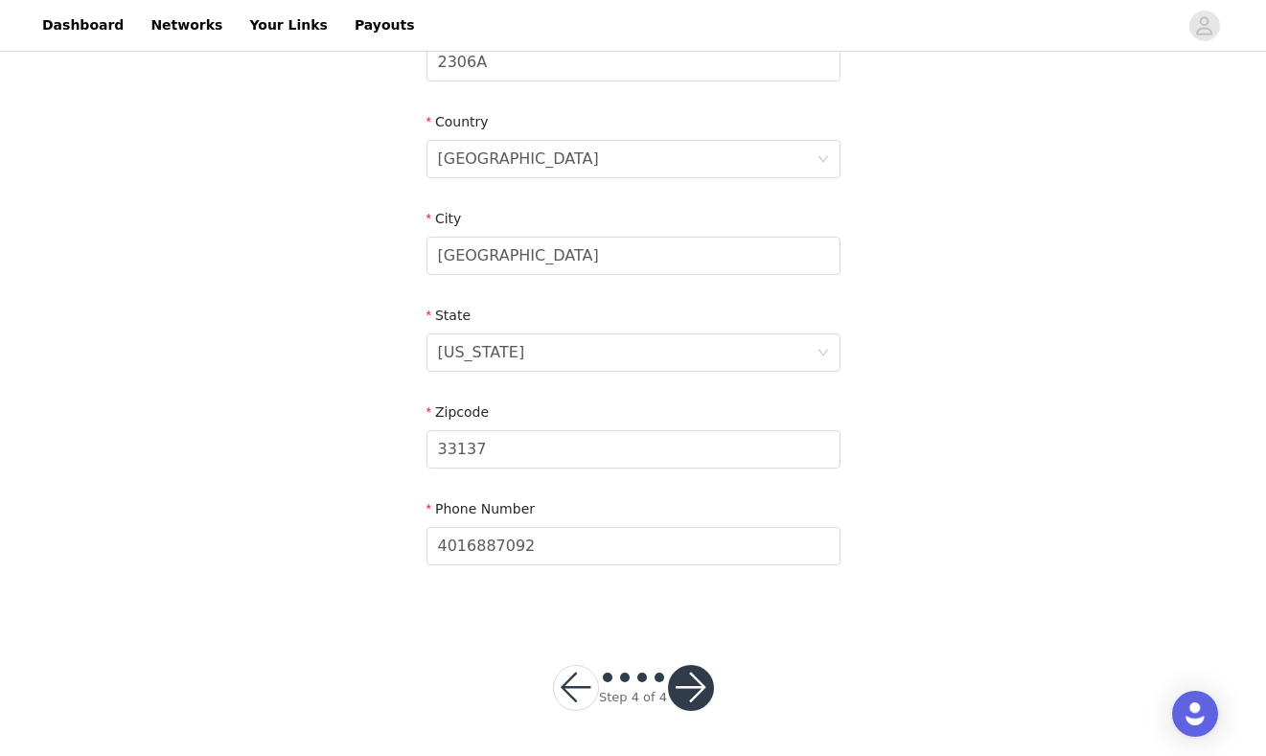
click at [677, 679] on button "button" at bounding box center [691, 688] width 46 height 46
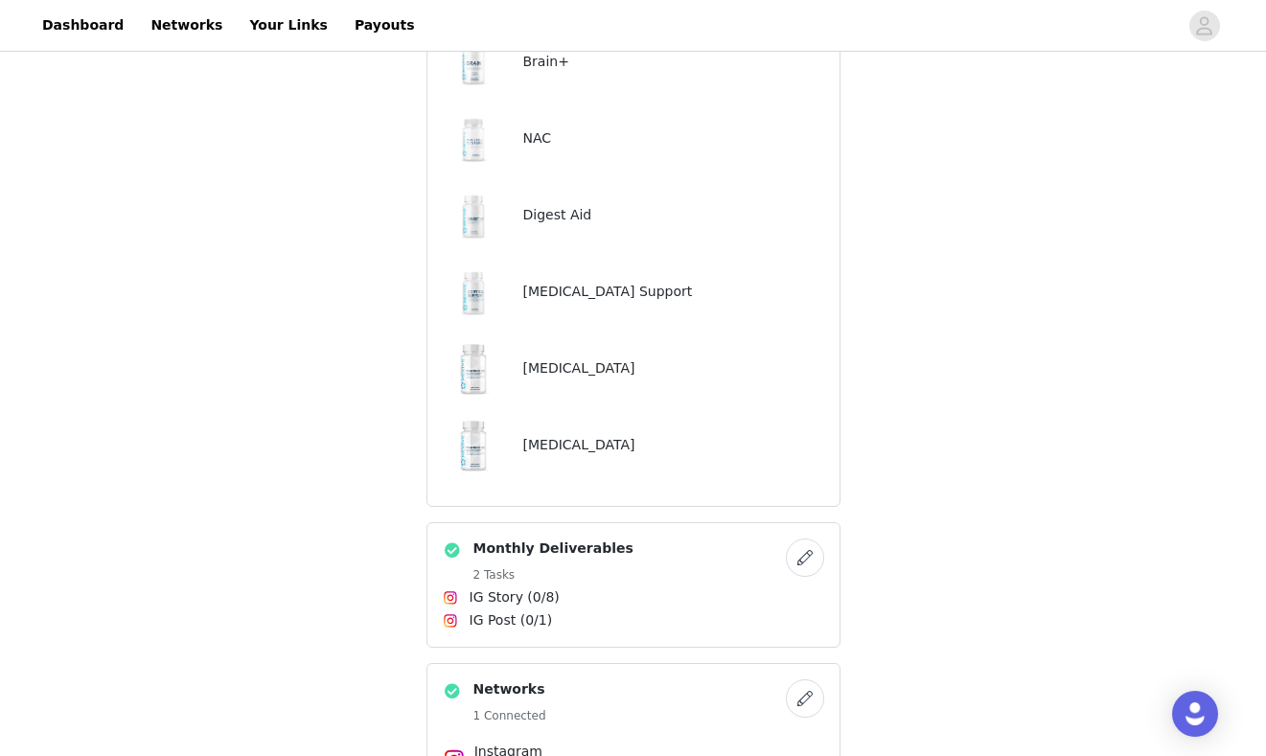
scroll to position [671, 0]
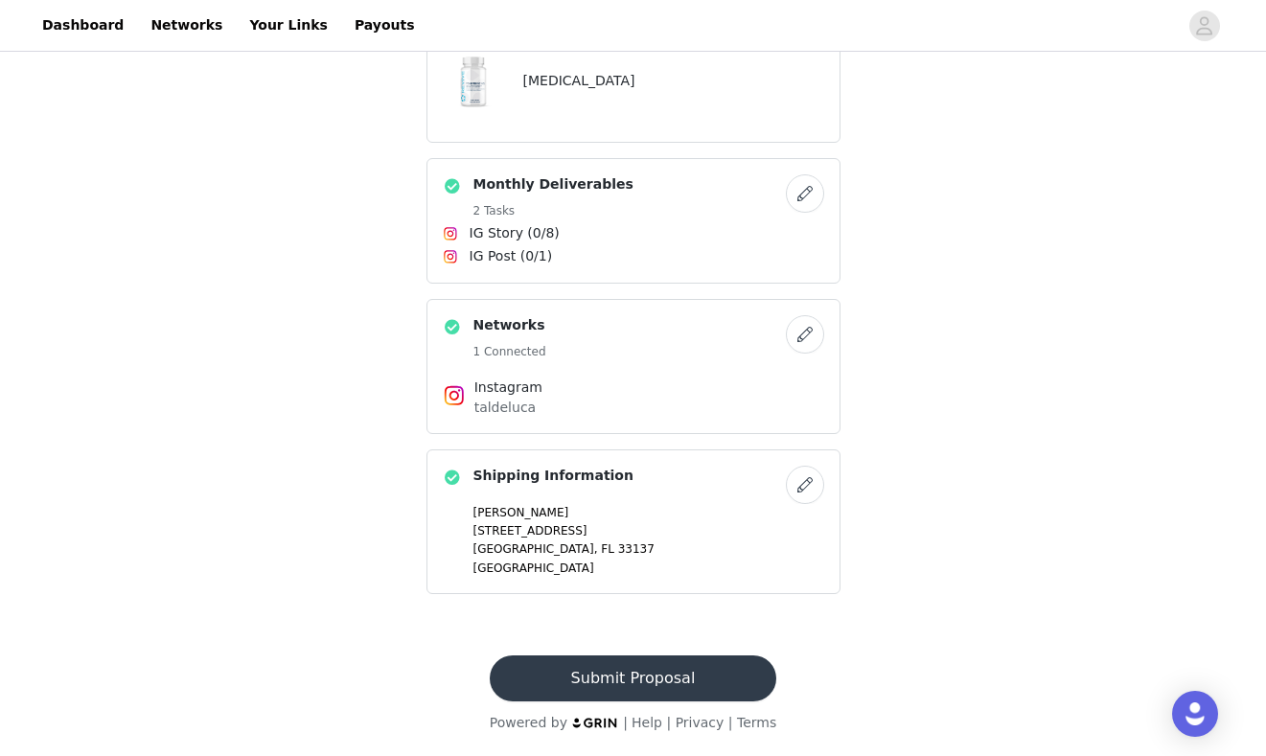
click at [647, 686] on button "Submit Proposal" at bounding box center [633, 678] width 286 height 46
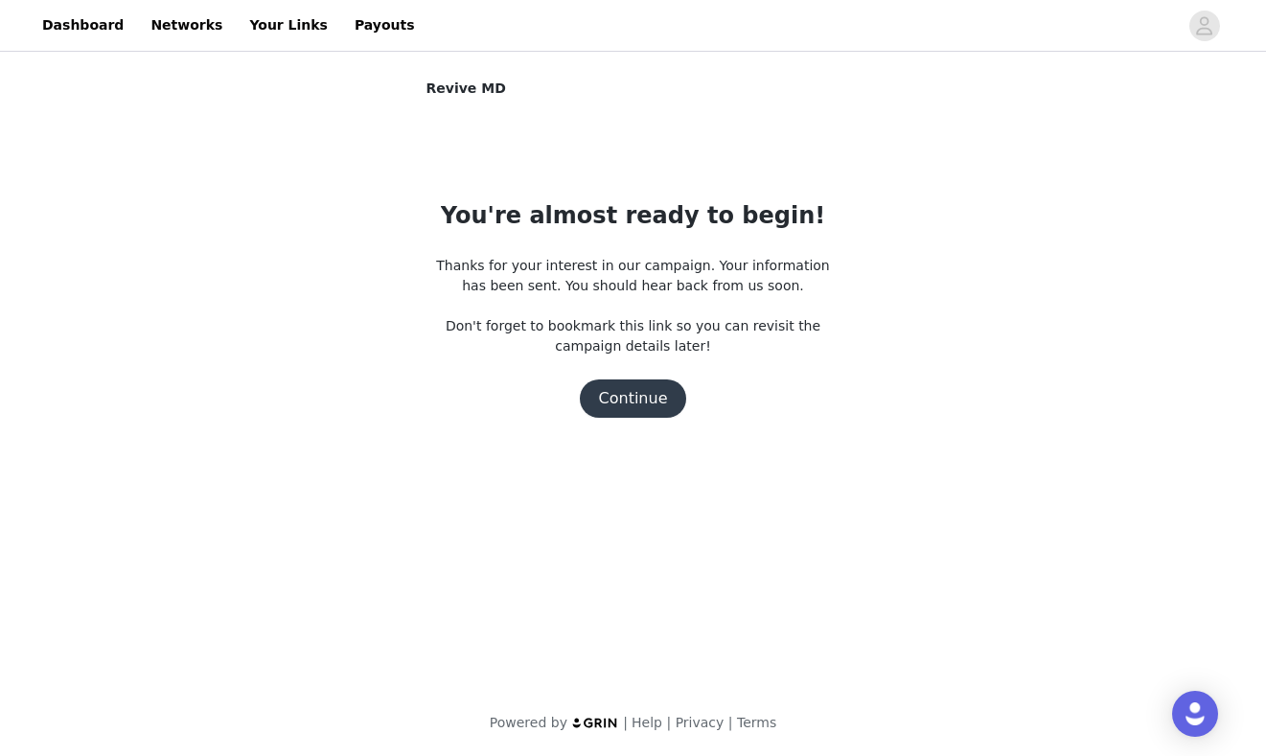
scroll to position [0, 0]
click at [646, 406] on button "Continue" at bounding box center [633, 398] width 107 height 38
